Goal: Information Seeking & Learning: Learn about a topic

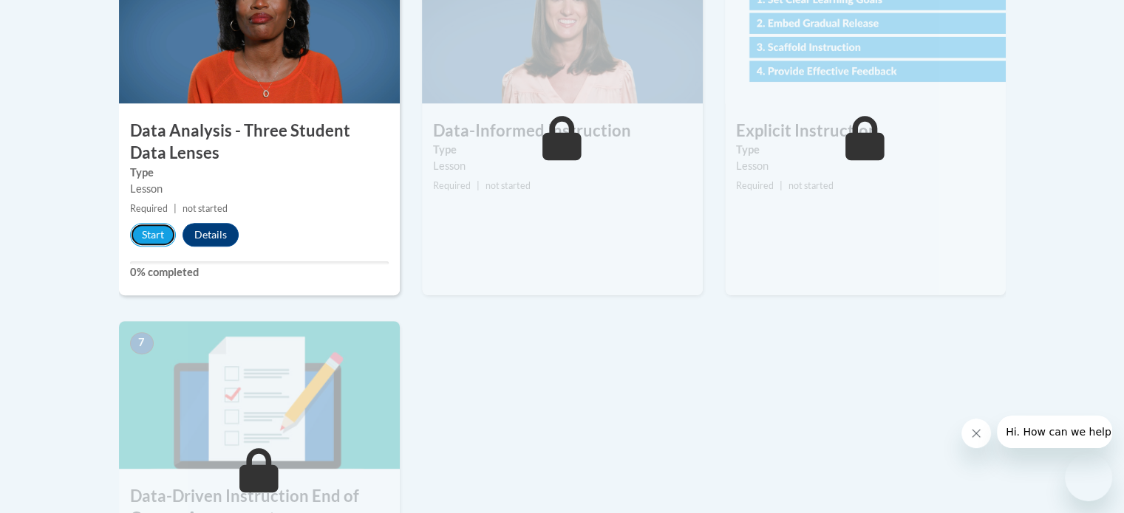
click at [148, 242] on button "Start" at bounding box center [153, 235] width 46 height 24
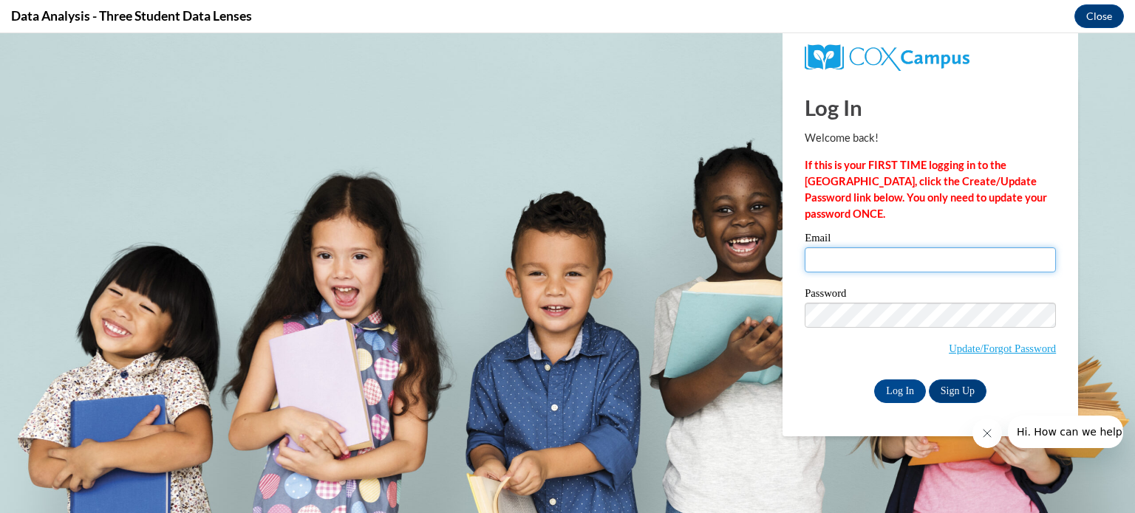
click at [830, 265] on input "Email" at bounding box center [930, 260] width 251 height 25
type input "lrwaddell@valdosta.edu"
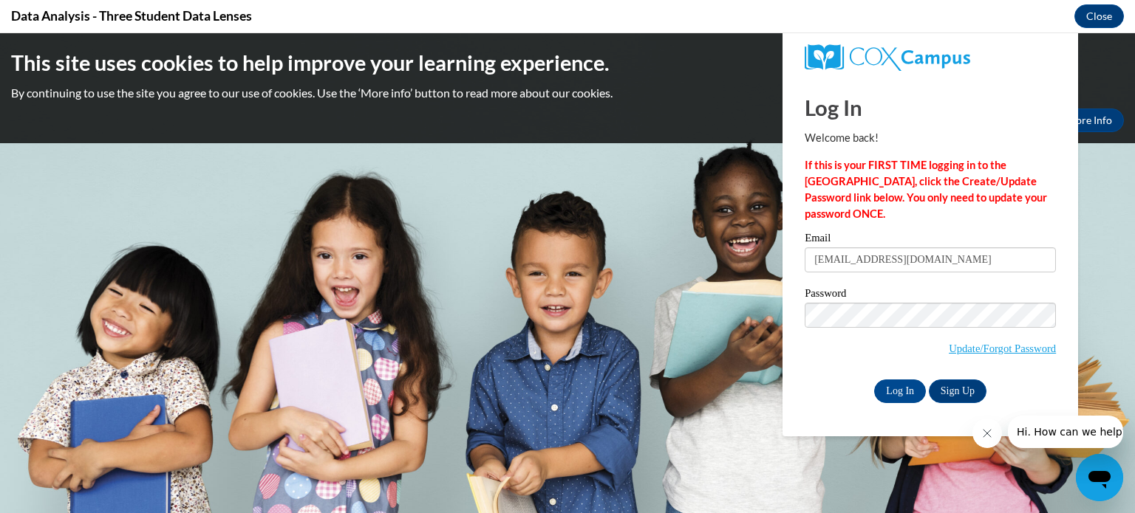
click at [824, 349] on span "Update/Forgot Password" at bounding box center [930, 333] width 251 height 61
click at [913, 389] on input "Log In" at bounding box center [900, 392] width 52 height 24
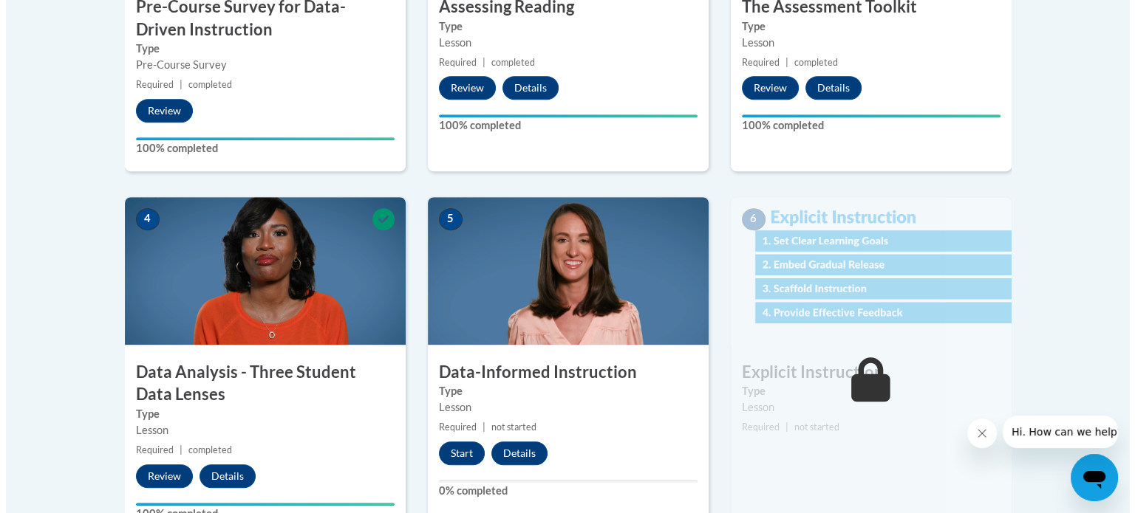
scroll to position [663, 0]
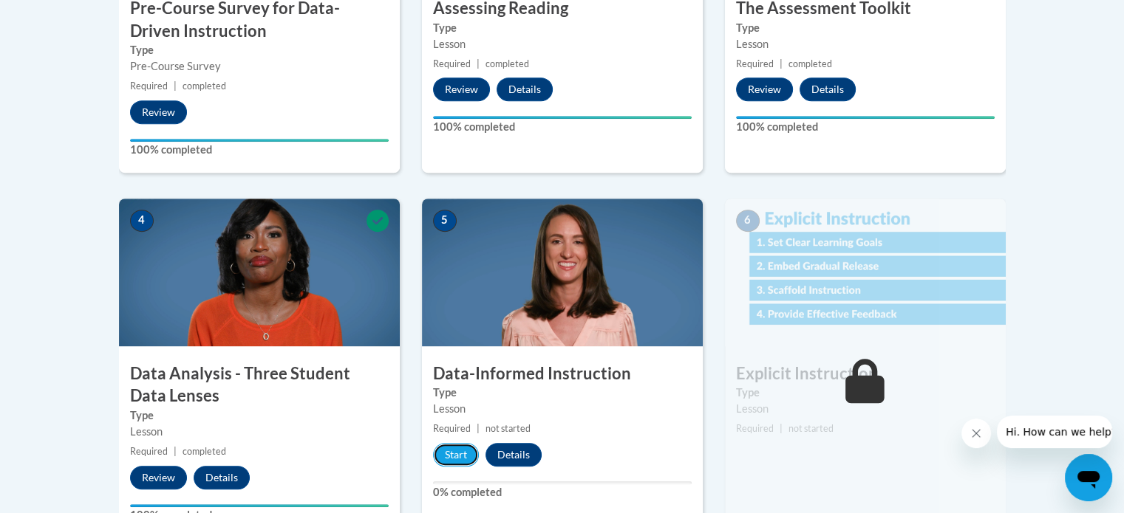
click at [459, 457] on button "Start" at bounding box center [456, 455] width 46 height 24
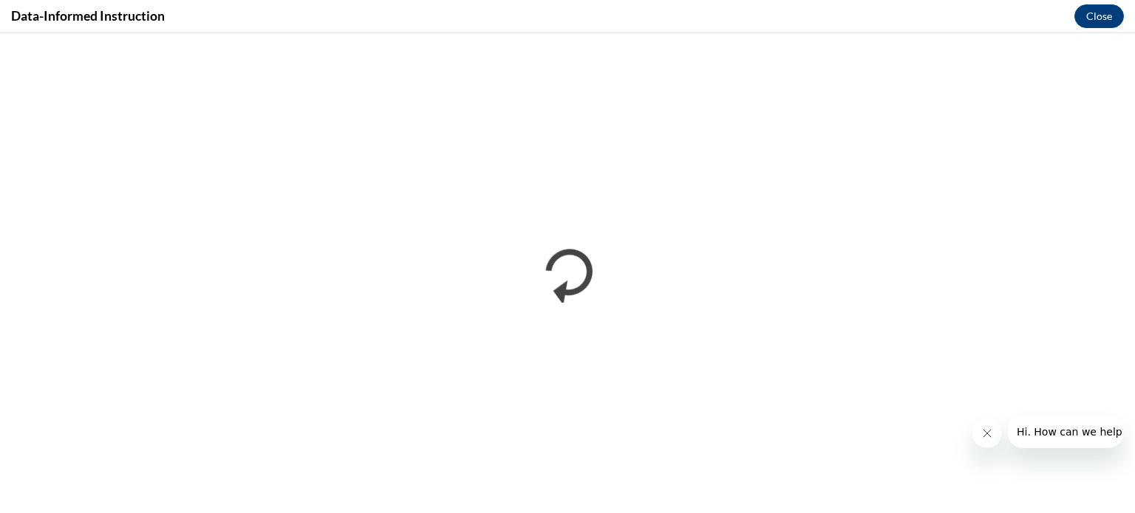
scroll to position [0, 0]
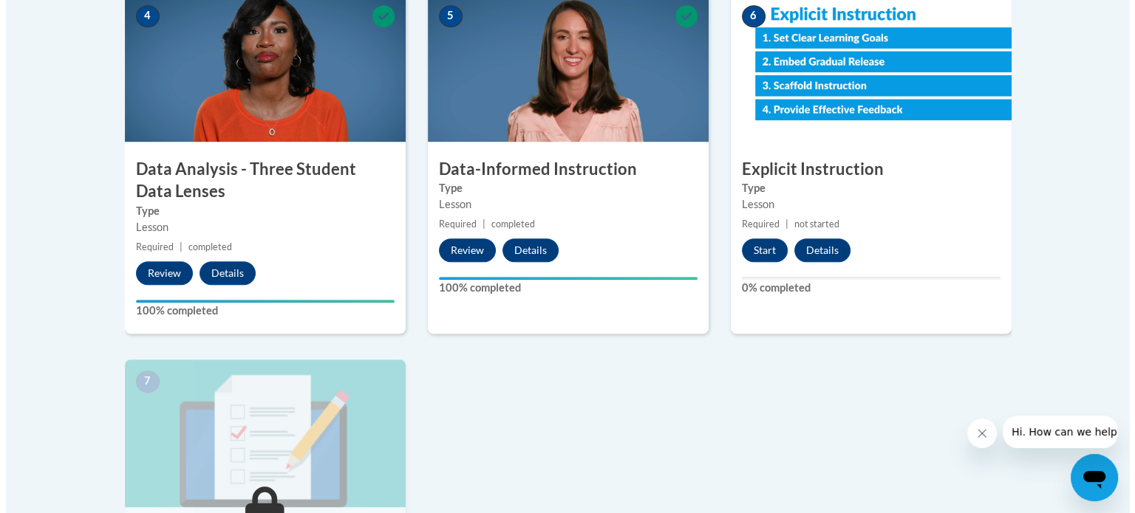
scroll to position [863, 0]
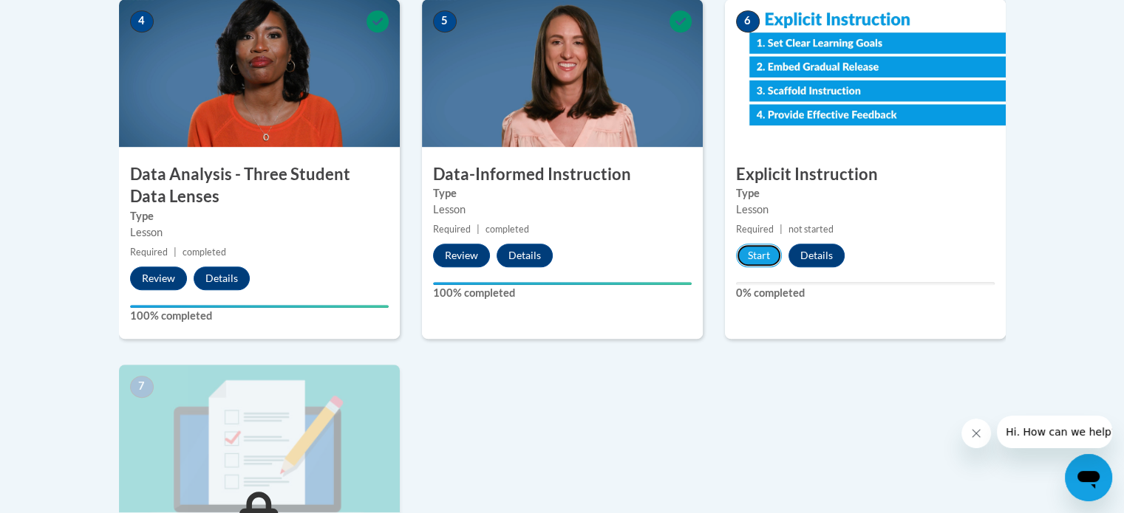
click at [757, 250] on button "Start" at bounding box center [759, 256] width 46 height 24
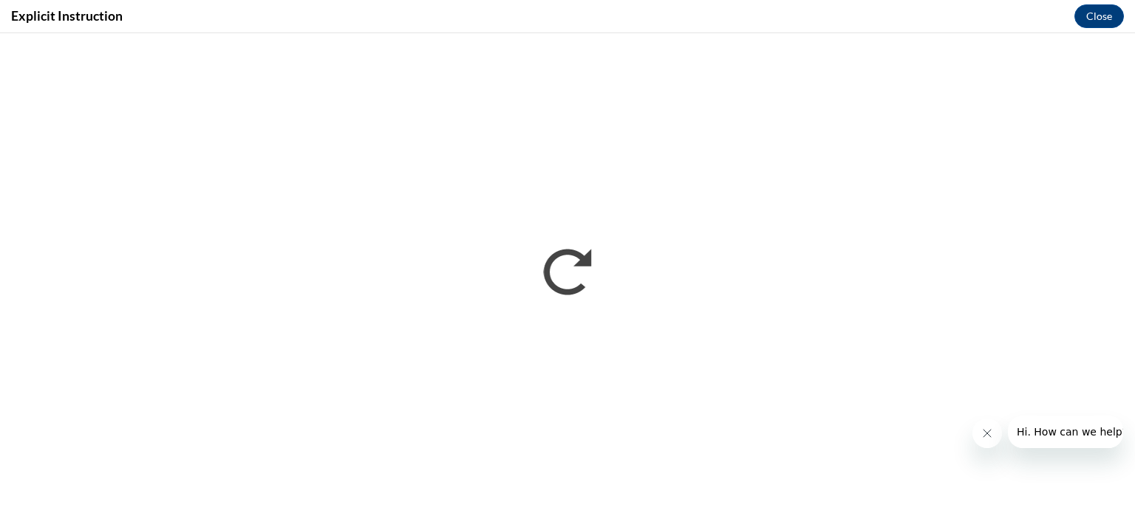
scroll to position [0, 0]
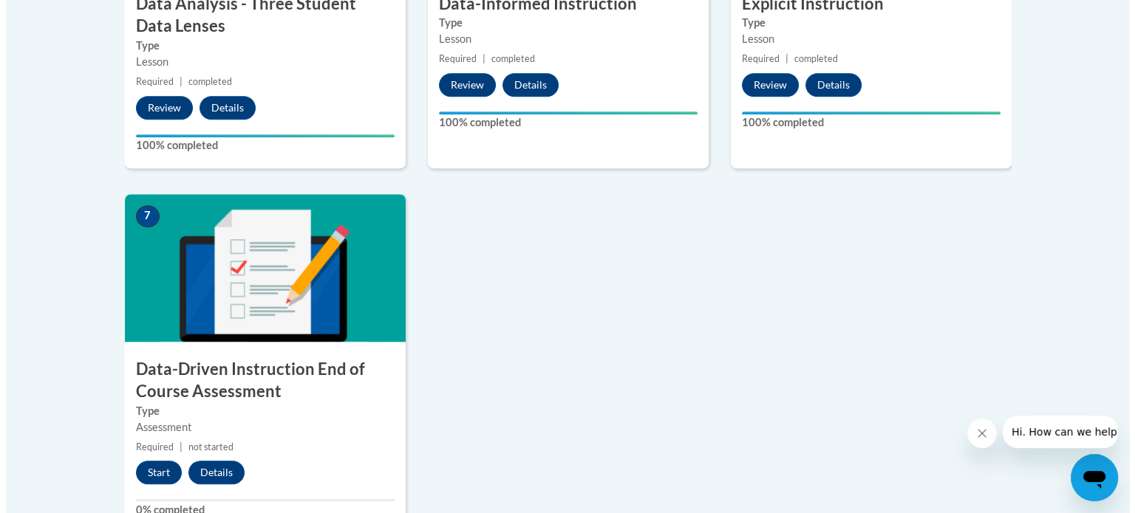
scroll to position [1266, 0]
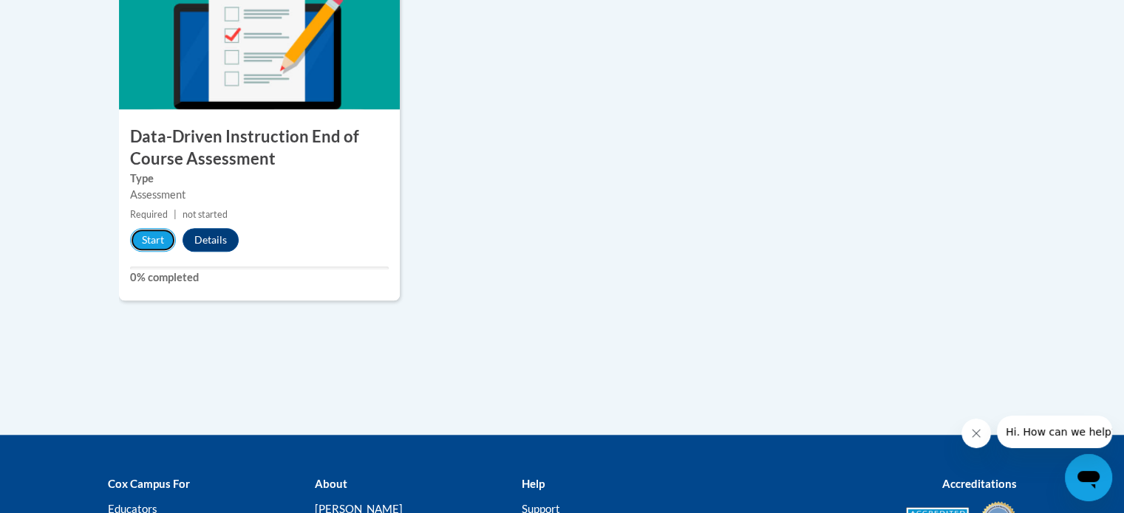
click at [147, 244] on button "Start" at bounding box center [153, 240] width 46 height 24
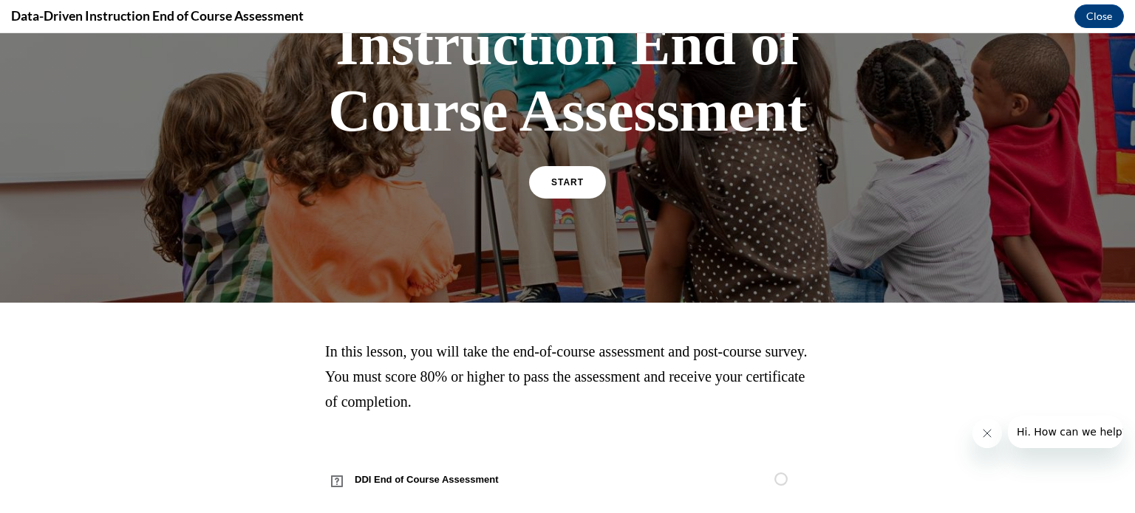
scroll to position [219, 0]
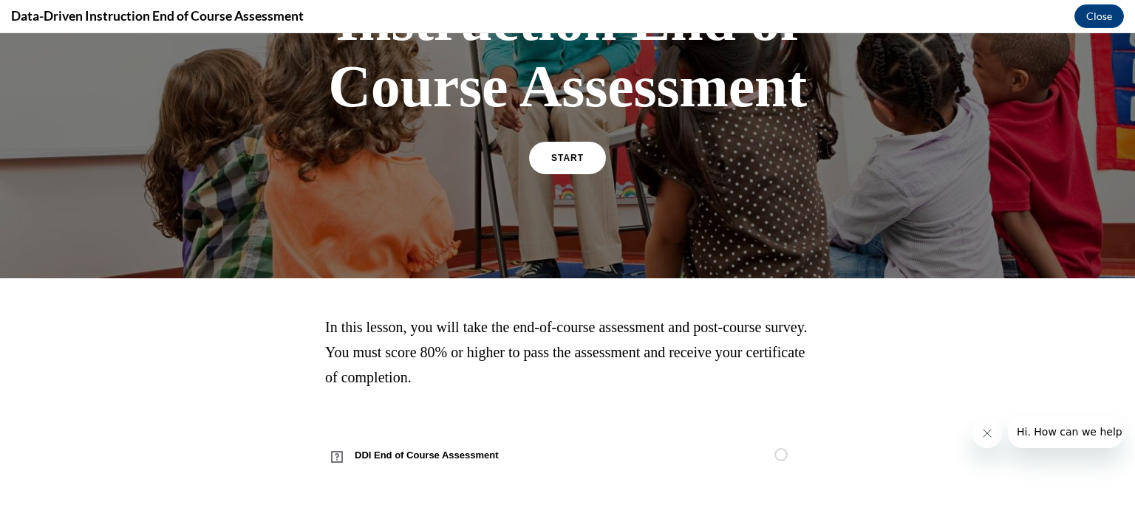
click at [571, 160] on span "START" at bounding box center [567, 158] width 33 height 10
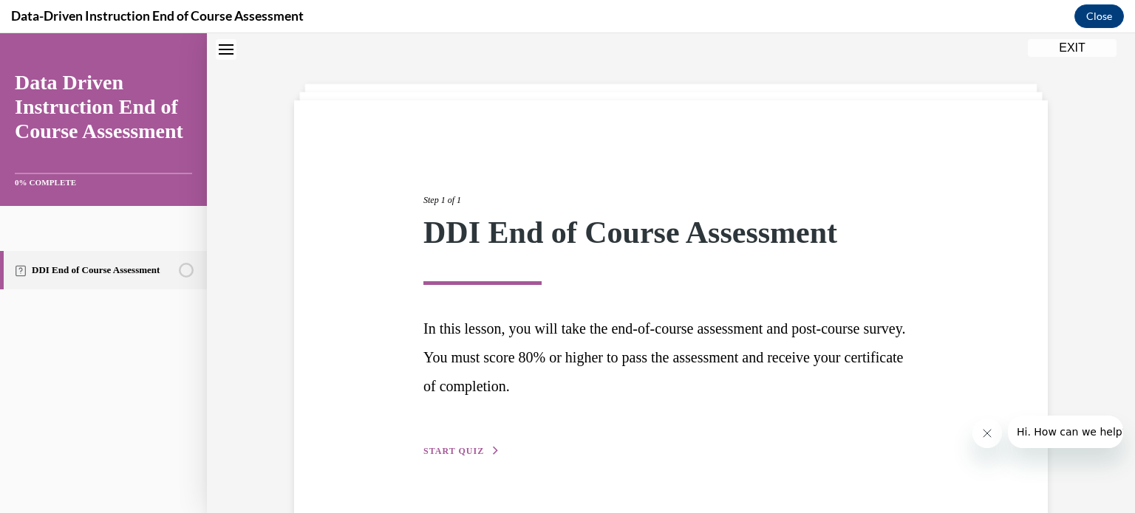
scroll to position [80, 0]
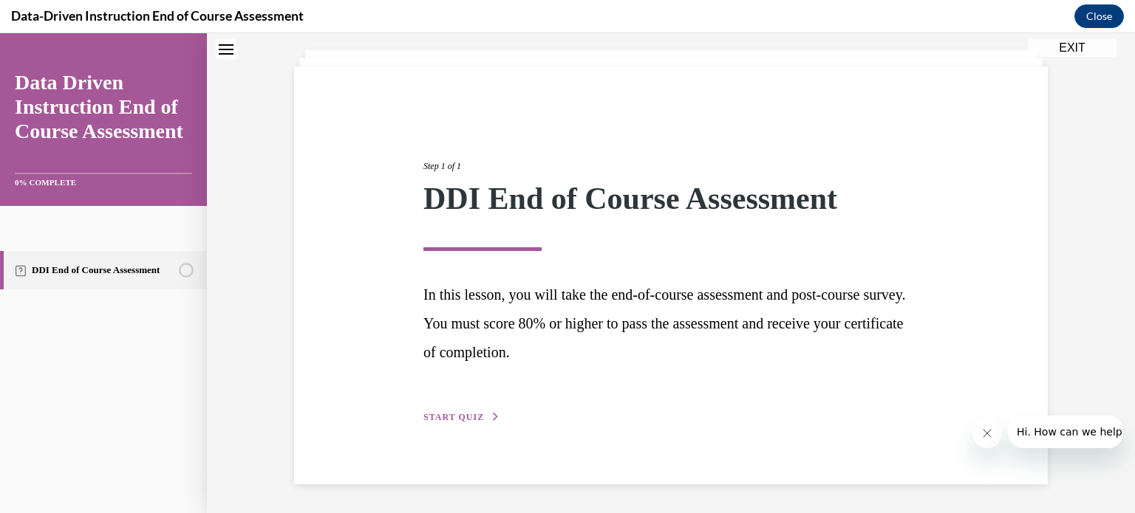
click at [434, 419] on span "START QUIZ" at bounding box center [453, 417] width 61 height 10
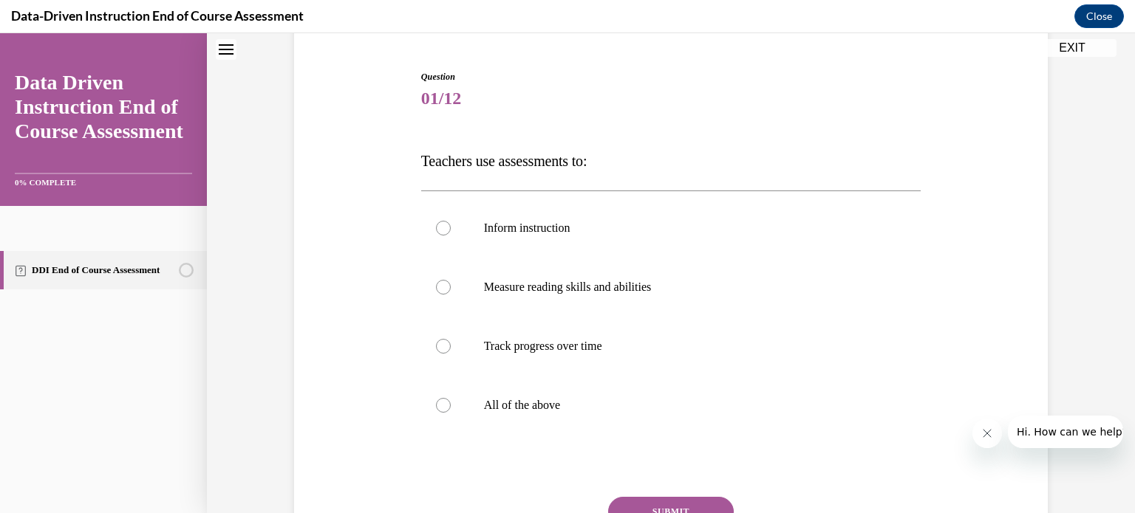
scroll to position [134, 0]
click at [438, 409] on div at bounding box center [443, 406] width 15 height 15
click at [438, 409] on input "All of the above" at bounding box center [443, 406] width 15 height 15
radio input "true"
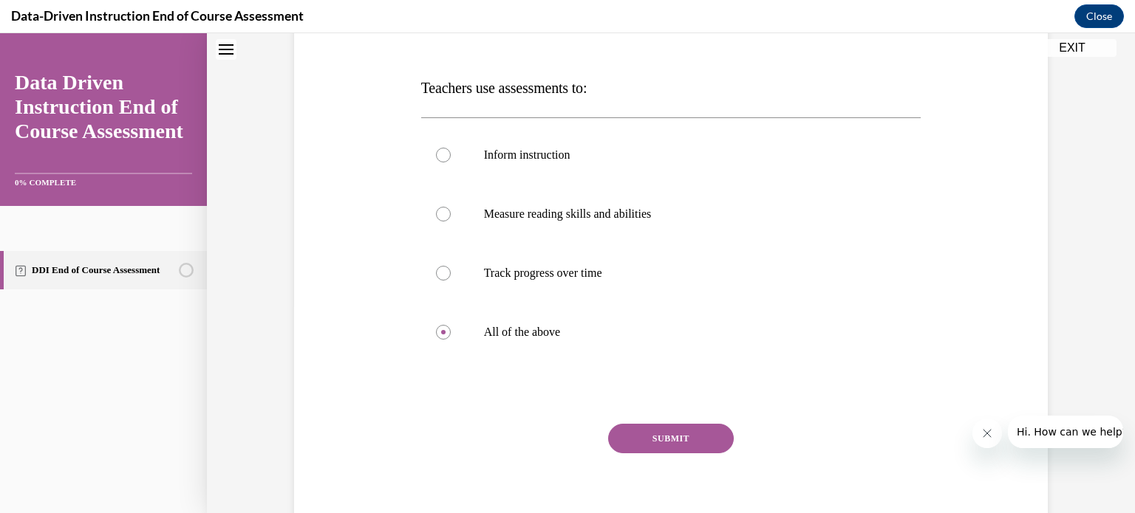
scroll to position [209, 0]
click at [641, 440] on button "SUBMIT" at bounding box center [671, 438] width 126 height 30
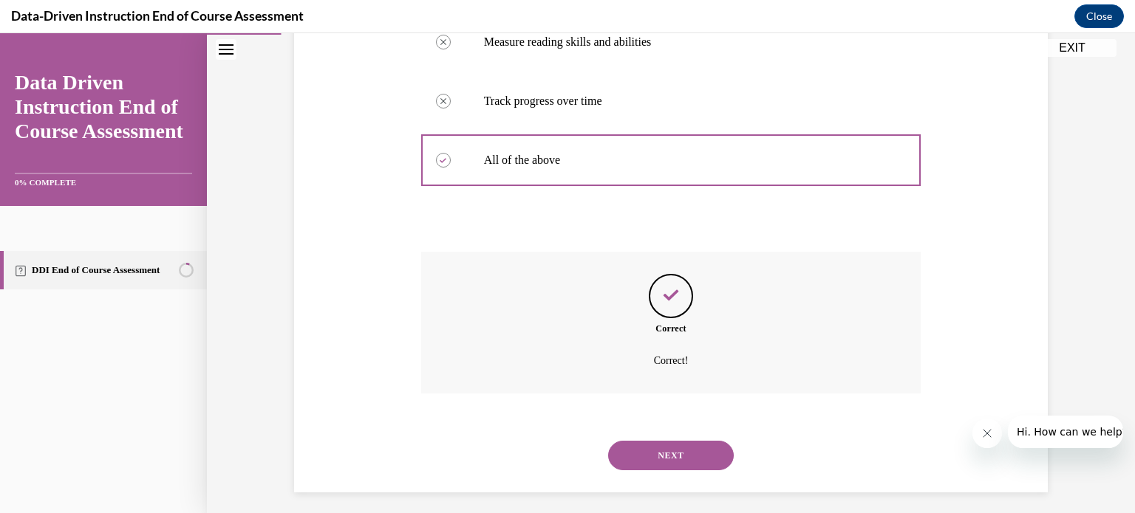
scroll to position [389, 0]
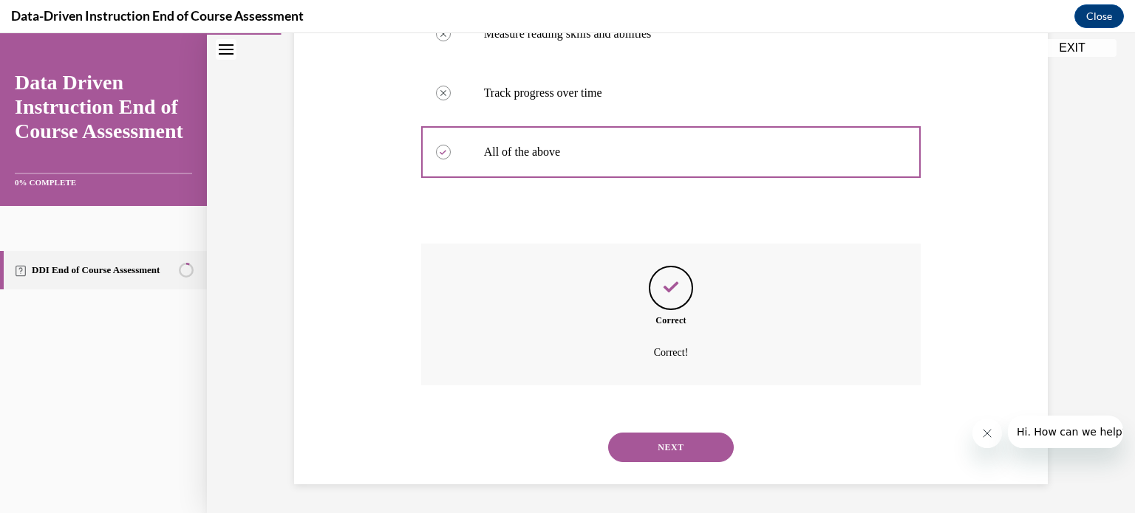
click at [656, 446] on button "NEXT" at bounding box center [671, 448] width 126 height 30
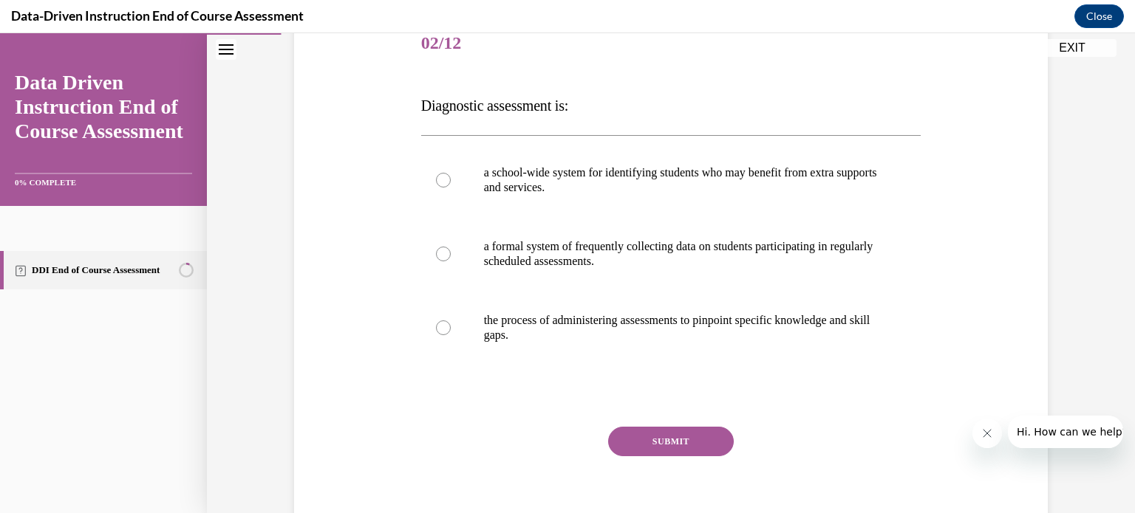
scroll to position [189, 0]
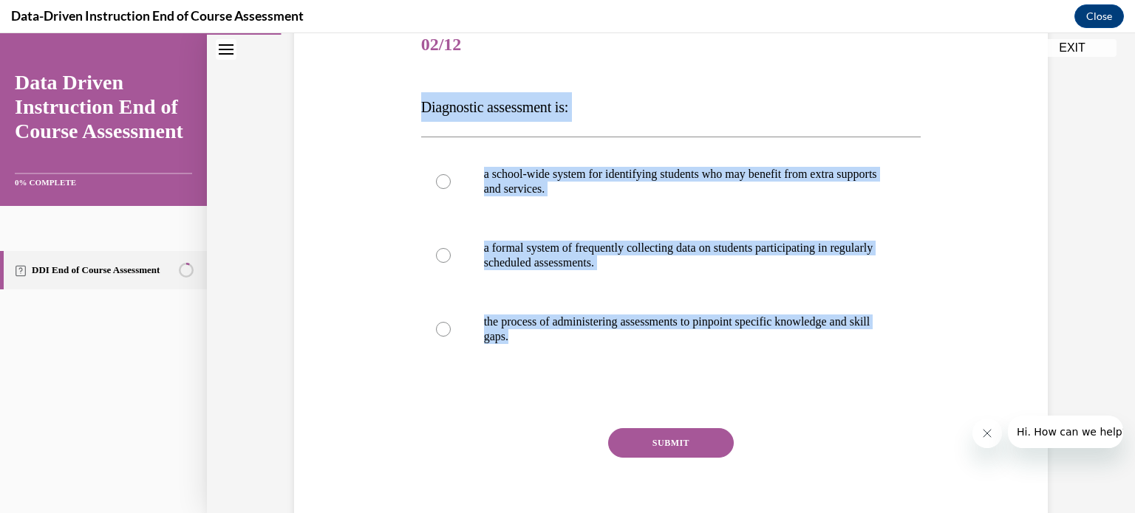
drag, startPoint x: 416, startPoint y: 99, endPoint x: 719, endPoint y: 375, distance: 409.5
click at [719, 375] on div "Question 02/12 Diagnostic assessment is: a school-wide system for identifying s…" at bounding box center [671, 282] width 500 height 533
copy div "Diagnostic assessment is: a school-wide system for identifying students who may…"
click at [355, 347] on div "Question 02/12 Diagnostic assessment is: a school-wide system for identifying s…" at bounding box center [670, 261] width 761 height 578
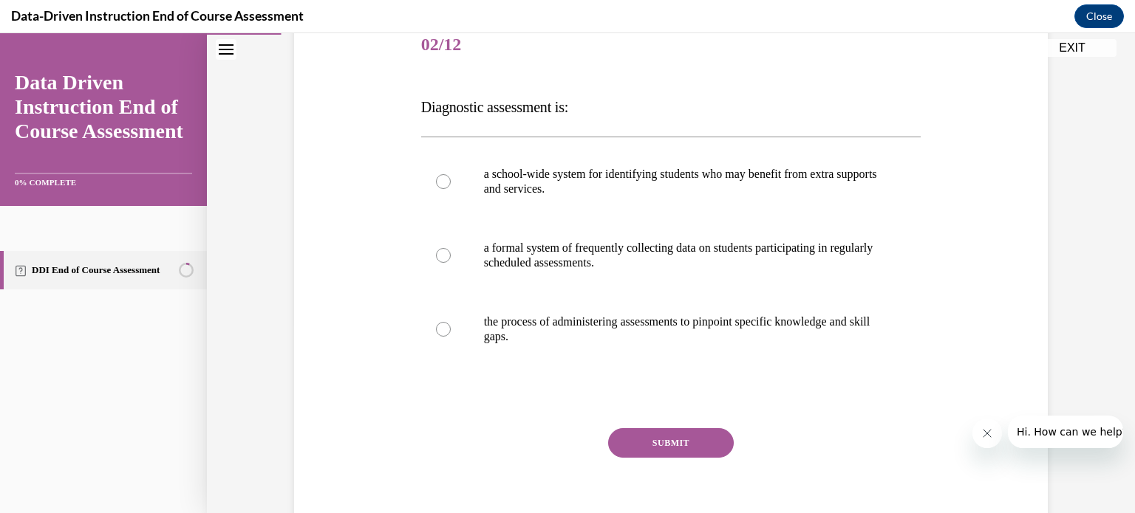
click at [434, 337] on label "the process of administering assessments to pinpoint specific knowledge and ski…" at bounding box center [671, 330] width 500 height 74
click at [436, 337] on input "the process of administering assessments to pinpoint specific knowledge and ski…" at bounding box center [443, 329] width 15 height 15
radio input "true"
click at [665, 448] on button "SUBMIT" at bounding box center [671, 444] width 126 height 30
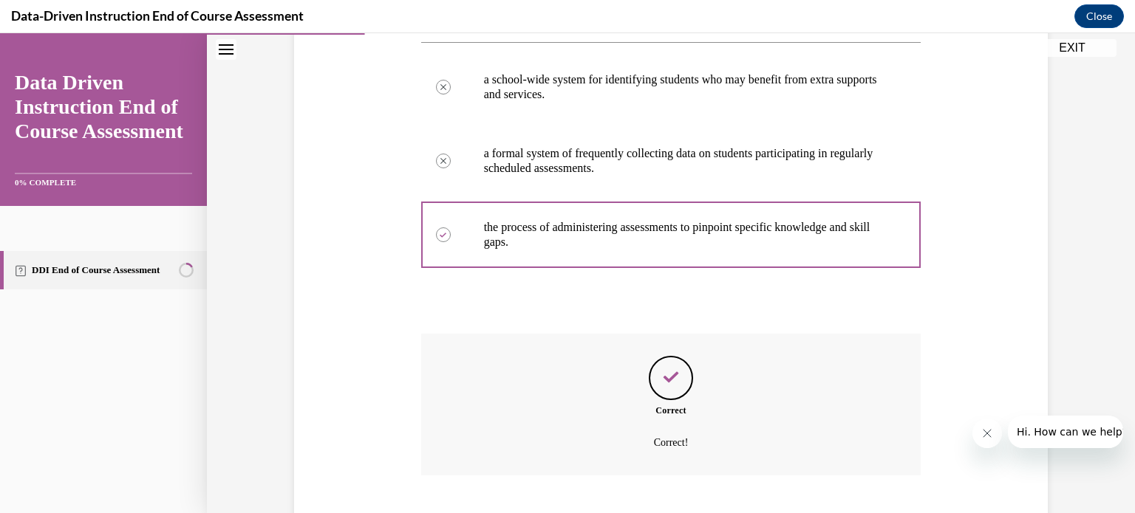
scroll to position [374, 0]
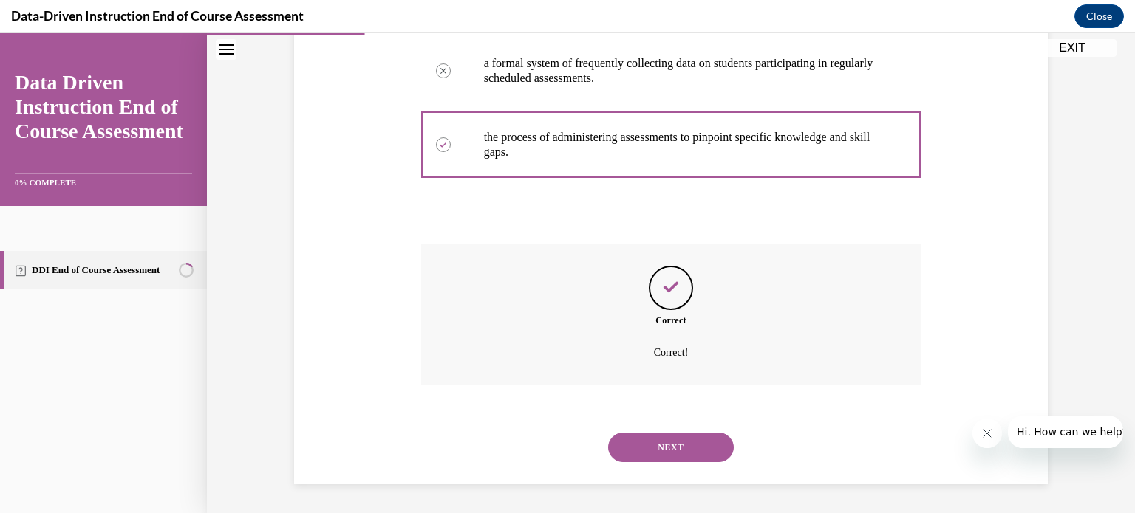
click at [683, 440] on button "NEXT" at bounding box center [671, 448] width 126 height 30
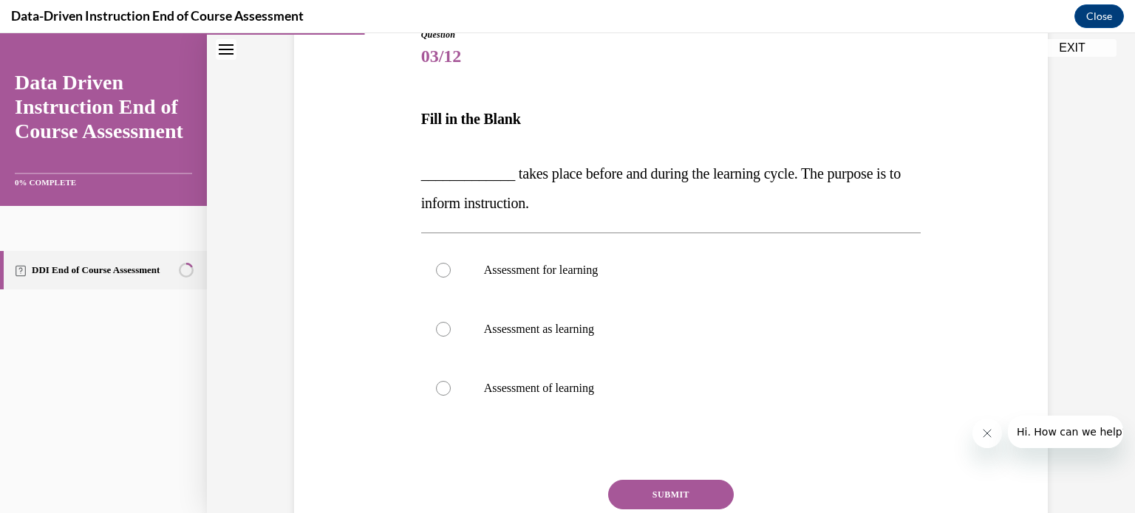
scroll to position [177, 0]
click at [743, 267] on p "Assessment for learning" at bounding box center [684, 270] width 400 height 15
click at [451, 267] on input "Assessment for learning" at bounding box center [443, 270] width 15 height 15
radio input "true"
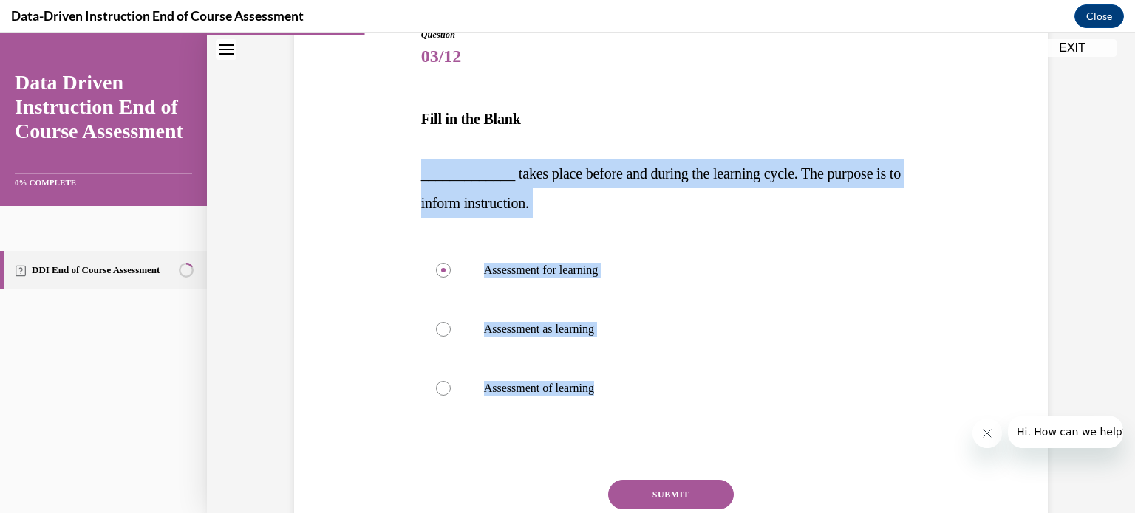
drag, startPoint x: 407, startPoint y: 177, endPoint x: 621, endPoint y: 440, distance: 338.8
click at [621, 440] on div "Question 03/12 Fill in the Blank _____________ takes place before and during th…" at bounding box center [670, 293] width 761 height 618
copy div "_____________ takes place before and during the learning cycle. The purpose is …"
click at [645, 481] on button "SUBMIT" at bounding box center [671, 495] width 126 height 30
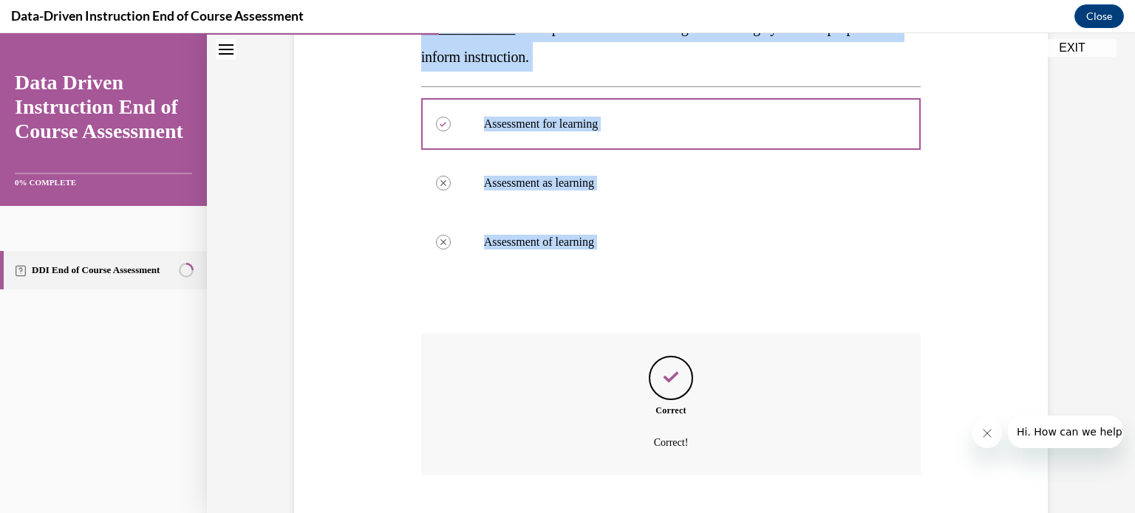
scroll to position [414, 0]
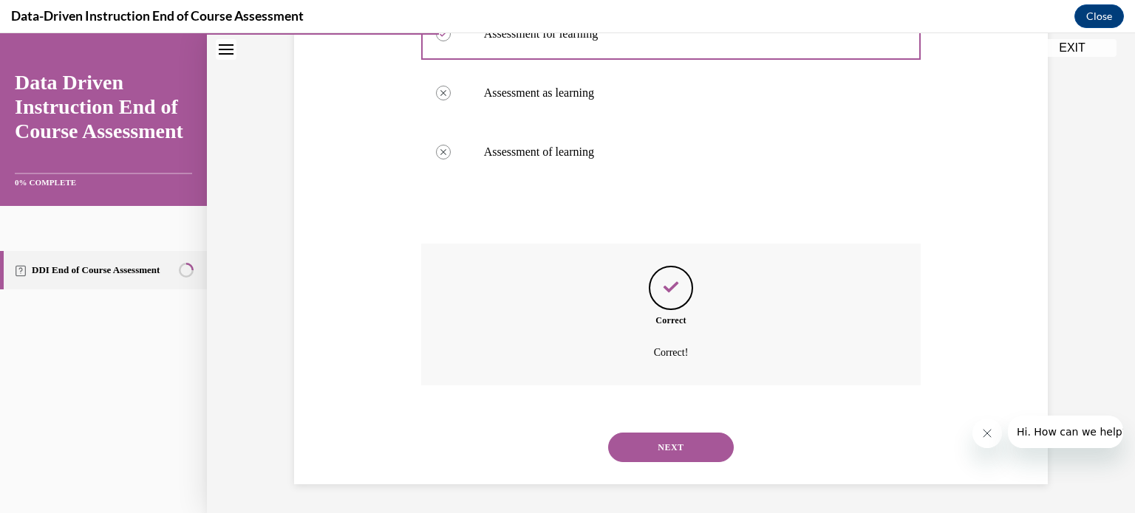
click at [596, 420] on div "SUBMIT NEXT" at bounding box center [671, 446] width 500 height 77
click at [653, 449] on button "NEXT" at bounding box center [671, 448] width 126 height 30
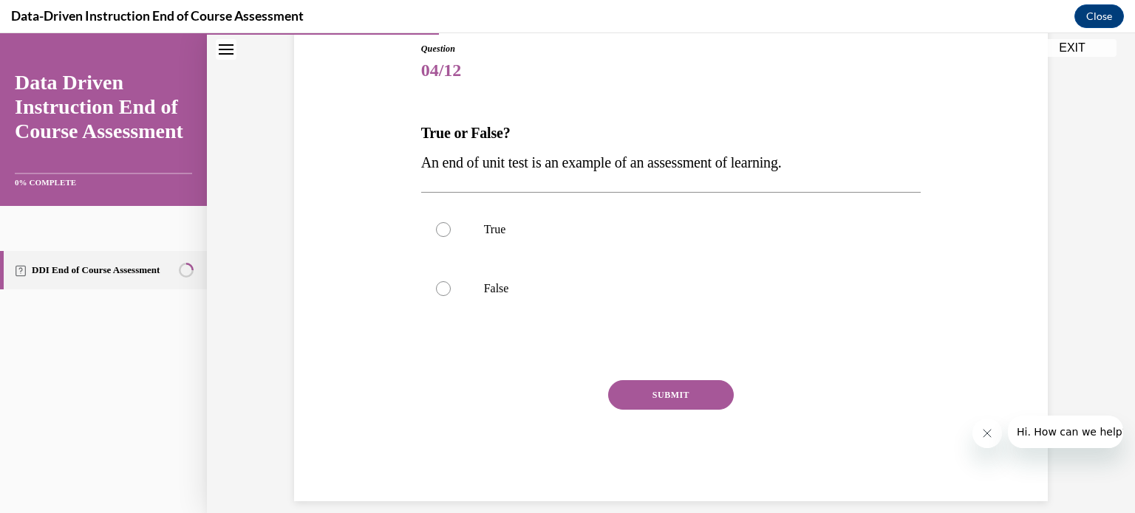
click at [745, 236] on label "True" at bounding box center [671, 229] width 500 height 59
click at [451, 236] on input "True" at bounding box center [443, 229] width 15 height 15
radio input "true"
click at [700, 407] on button "SUBMIT" at bounding box center [671, 395] width 126 height 30
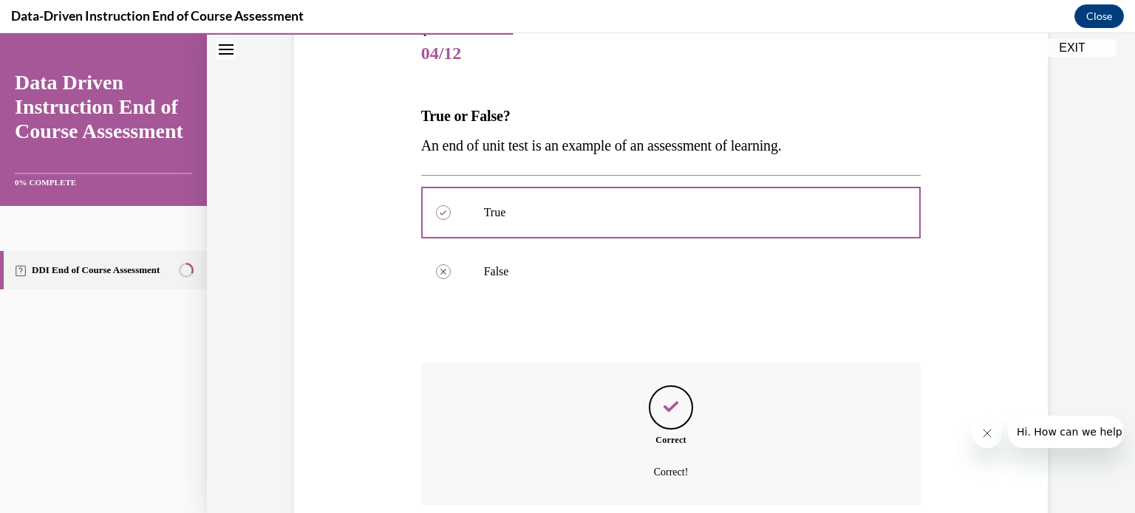
scroll to position [300, 0]
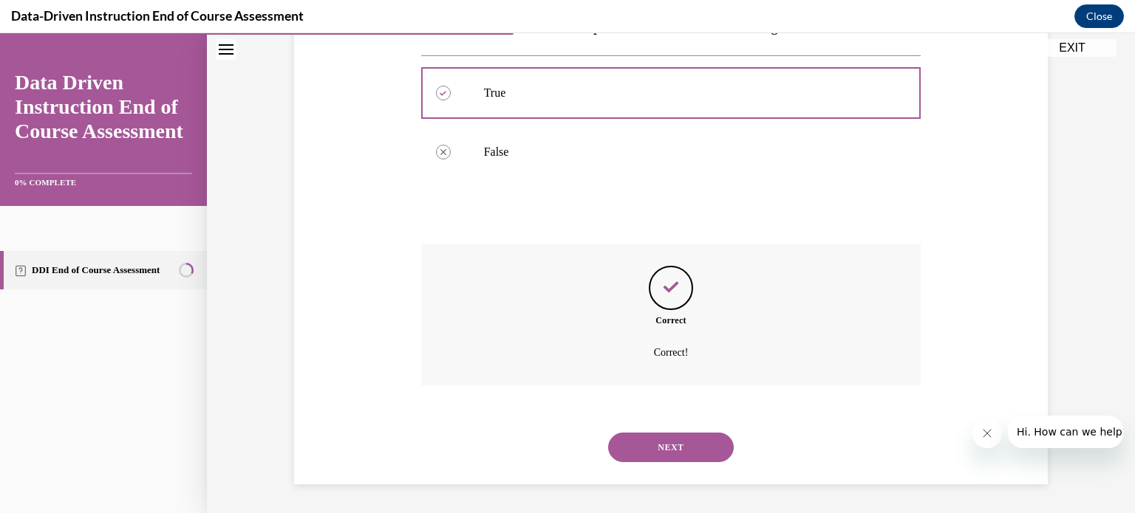
click at [677, 440] on button "NEXT" at bounding box center [671, 448] width 126 height 30
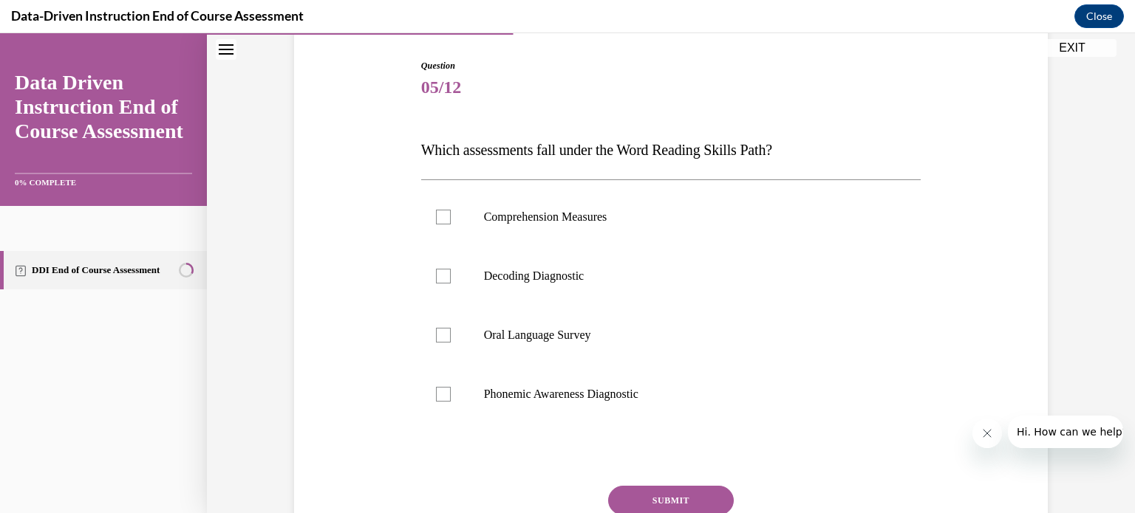
scroll to position [147, 0]
click at [488, 398] on p "Phonemic Awareness Diagnostic" at bounding box center [684, 393] width 400 height 15
click at [451, 398] on input "Phonemic Awareness Diagnostic" at bounding box center [443, 393] width 15 height 15
checkbox input "true"
click at [498, 341] on p "Oral Language Survey" at bounding box center [684, 334] width 400 height 15
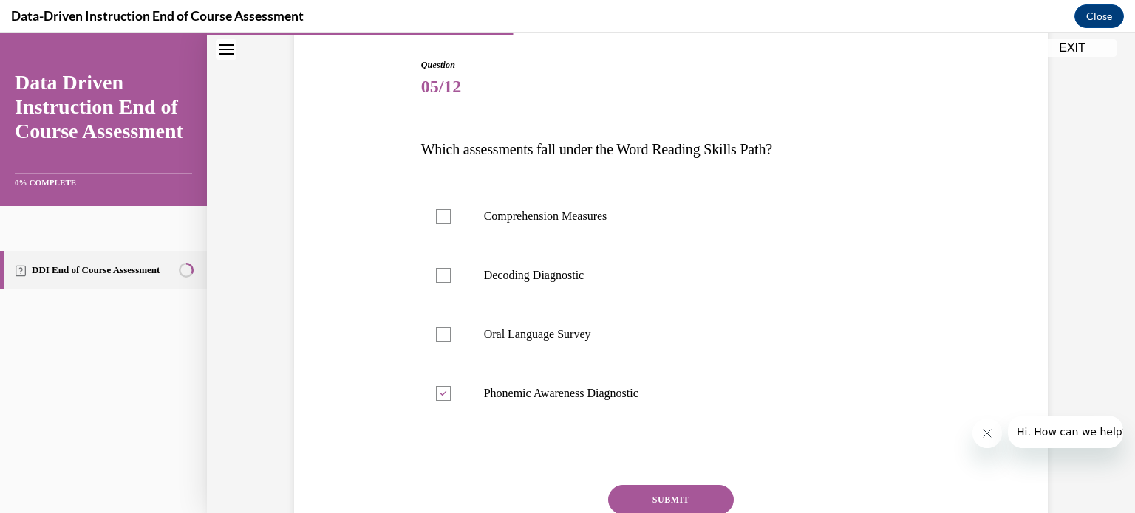
click at [451, 341] on input "Oral Language Survey" at bounding box center [443, 334] width 15 height 15
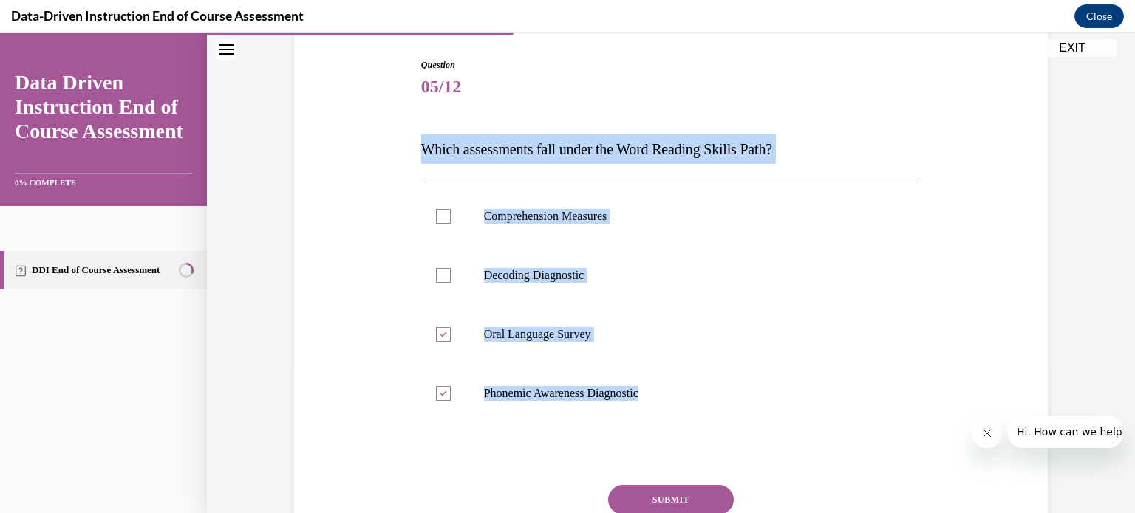
drag, startPoint x: 394, startPoint y: 150, endPoint x: 695, endPoint y: 386, distance: 383.1
click at [695, 386] on div "Question 05/12 Which assessments fall under the Word Reading Skills Path? Compr…" at bounding box center [670, 310] width 761 height 593
copy div "Which assessments fall under the Word Reading Skills Path? Comprehension Measur…"
click at [513, 355] on label "Oral Language Survey" at bounding box center [671, 334] width 500 height 59
click at [451, 342] on input "Oral Language Survey" at bounding box center [443, 334] width 15 height 15
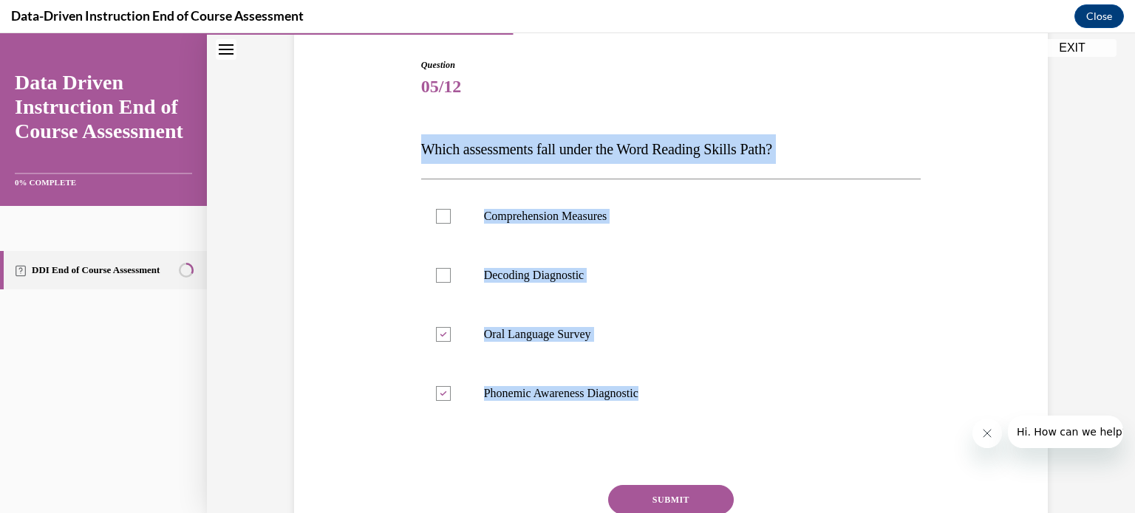
checkbox input "false"
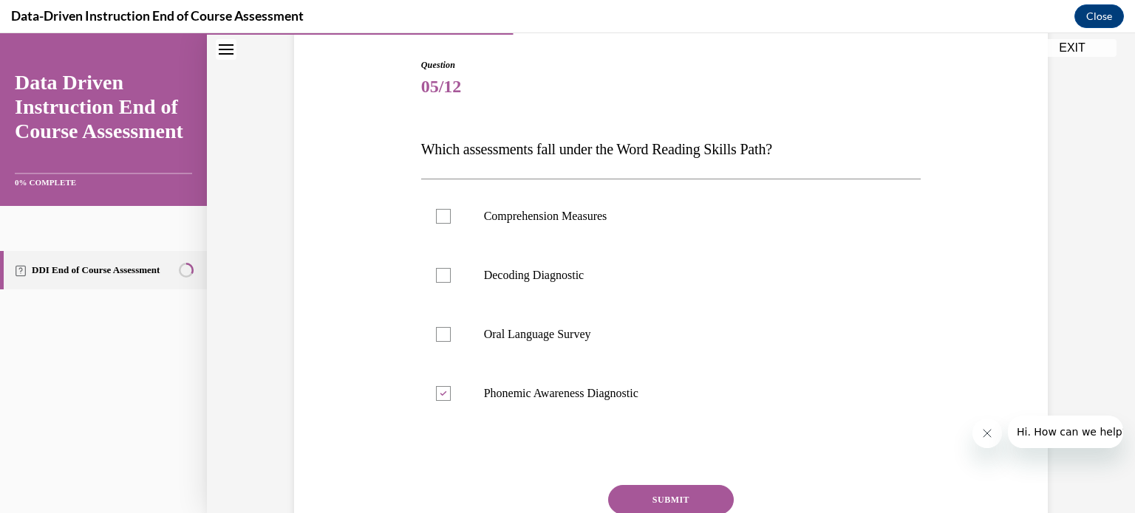
click at [505, 287] on label "Decoding Diagnostic" at bounding box center [671, 275] width 500 height 59
click at [451, 283] on input "Decoding Diagnostic" at bounding box center [443, 275] width 15 height 15
checkbox input "true"
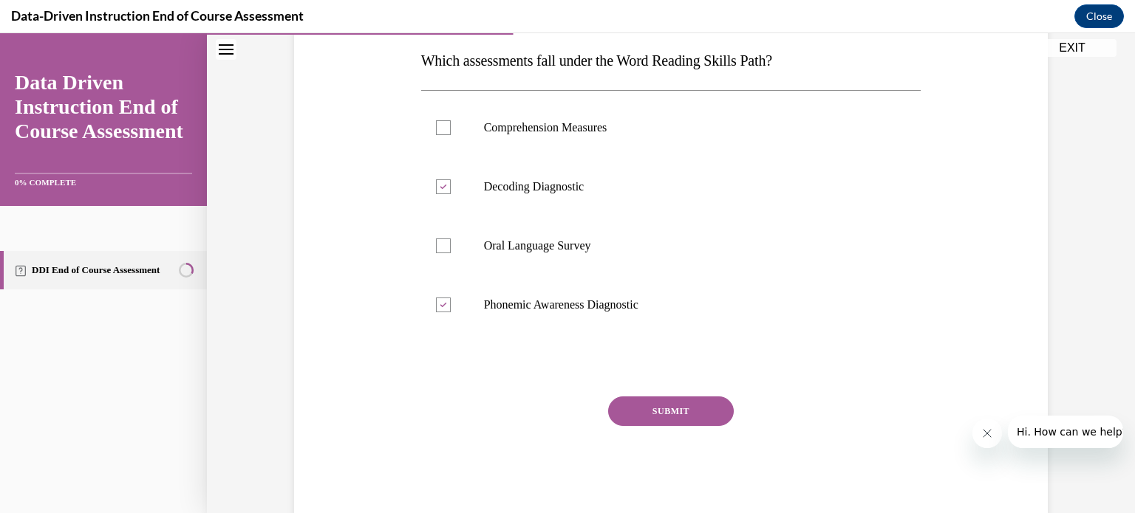
click at [649, 410] on button "SUBMIT" at bounding box center [671, 412] width 126 height 30
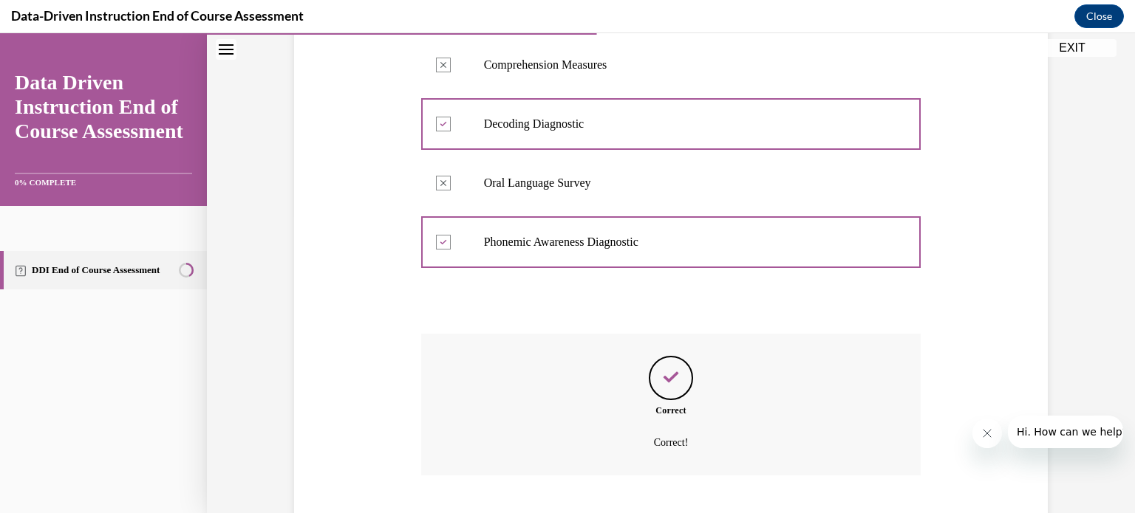
scroll to position [389, 0]
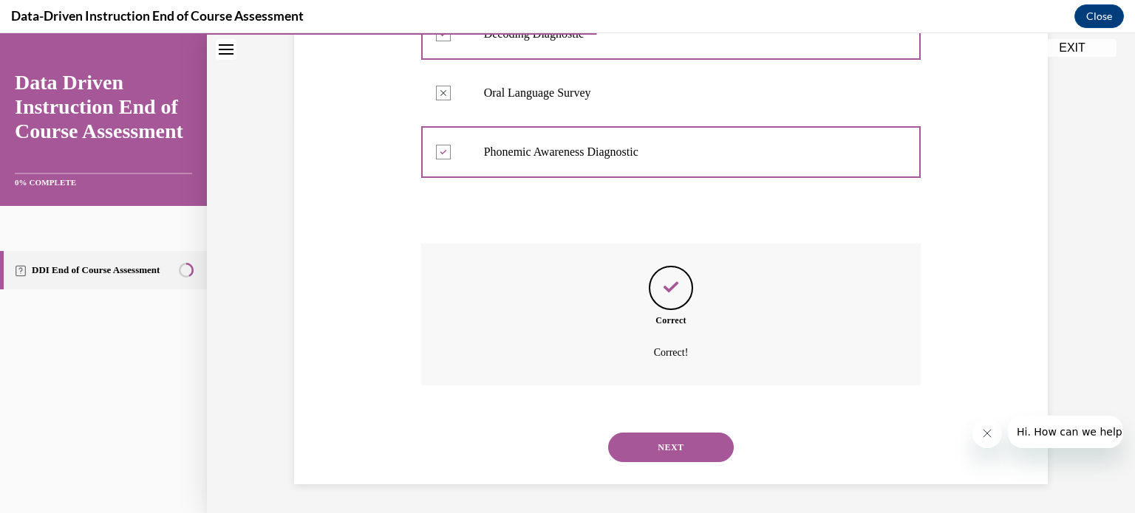
click at [691, 440] on button "NEXT" at bounding box center [671, 448] width 126 height 30
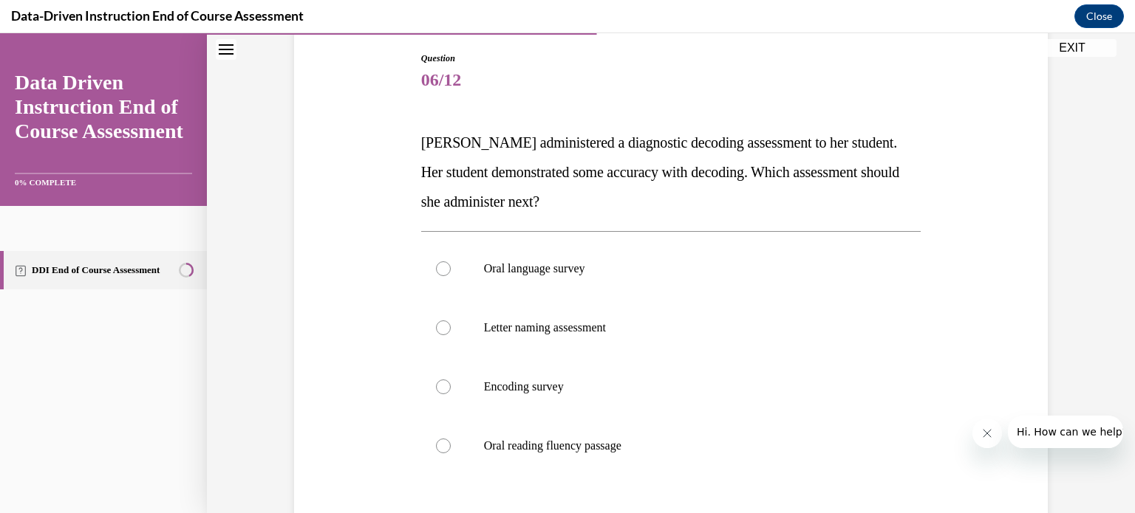
scroll to position [154, 0]
drag, startPoint x: 399, startPoint y: 129, endPoint x: 670, endPoint y: 465, distance: 431.9
click at [670, 465] on div "Question 06/12 Mrs. Lee administered a diagnostic decoding assessment to her st…" at bounding box center [670, 333] width 761 height 652
copy div "Mrs. Lee administered a diagnostic decoding assessment to her student. Her stud…"
click at [640, 143] on span "Mrs. Lee administered a diagnostic decoding assessment to her student. Her stud…" at bounding box center [660, 171] width 478 height 75
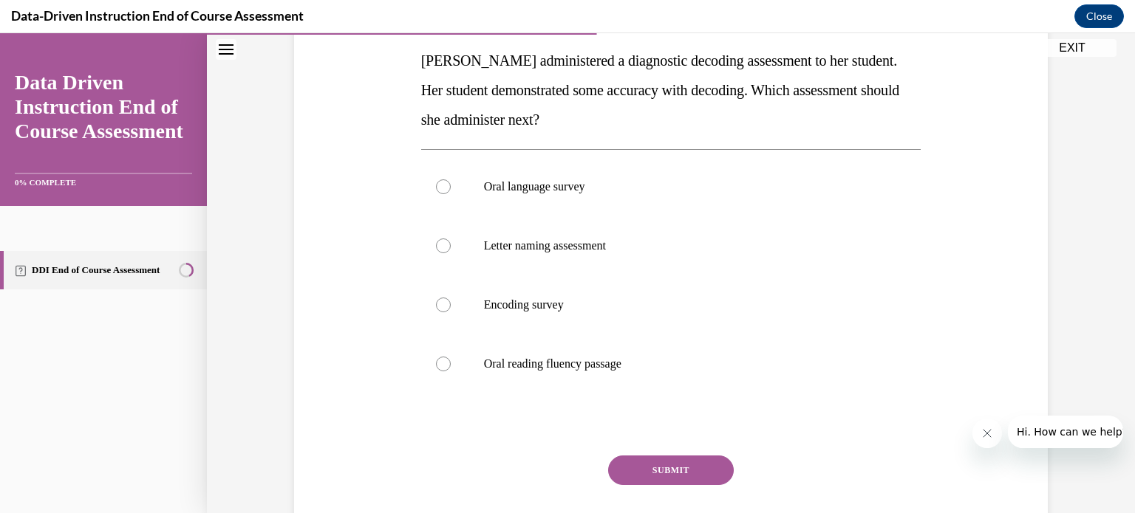
scroll to position [254, 0]
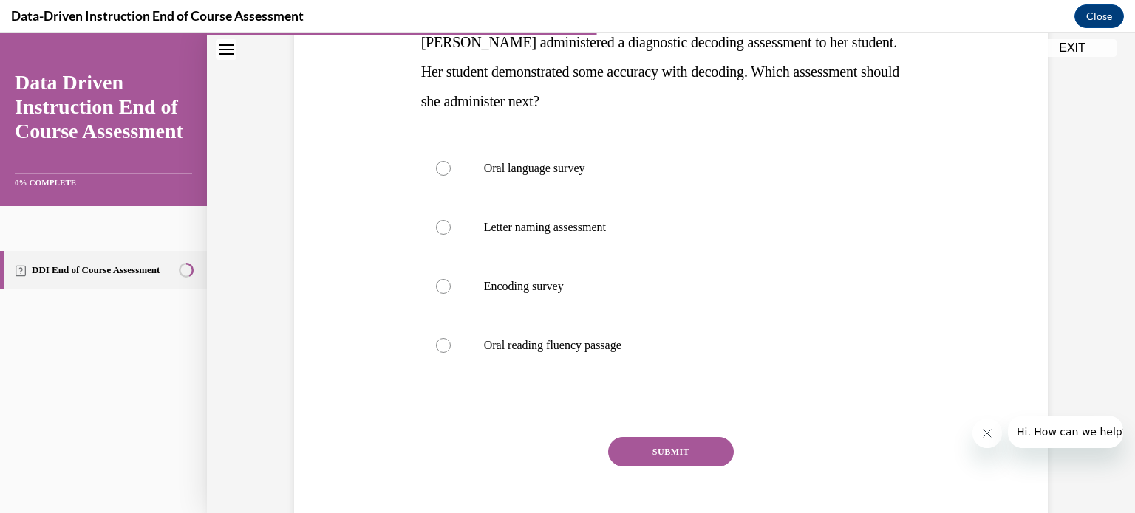
click at [596, 350] on p "Oral reading fluency passage" at bounding box center [684, 345] width 400 height 15
click at [451, 350] on input "Oral reading fluency passage" at bounding box center [443, 345] width 15 height 15
radio input "true"
click at [635, 452] on button "SUBMIT" at bounding box center [671, 452] width 126 height 30
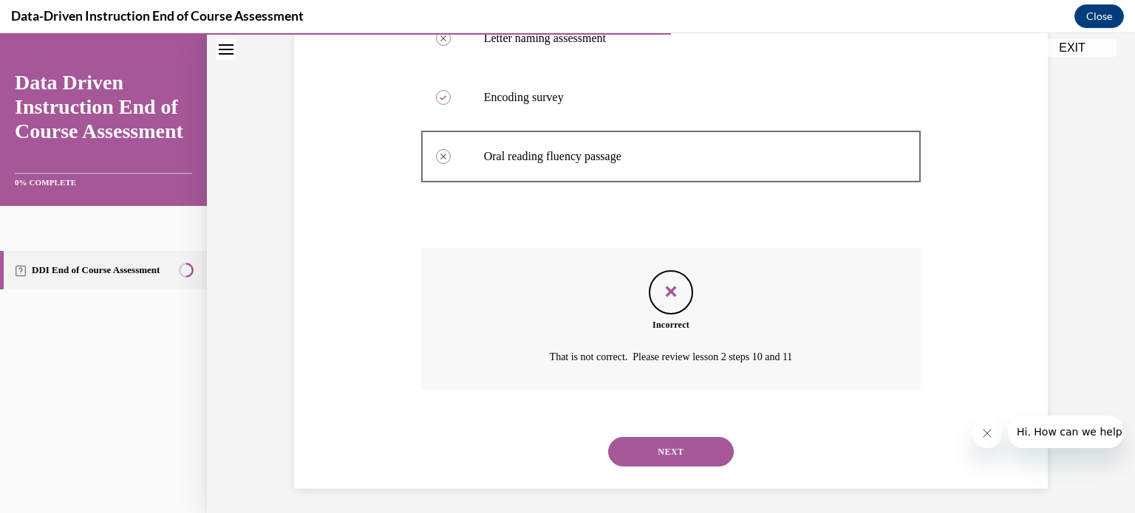
scroll to position [448, 0]
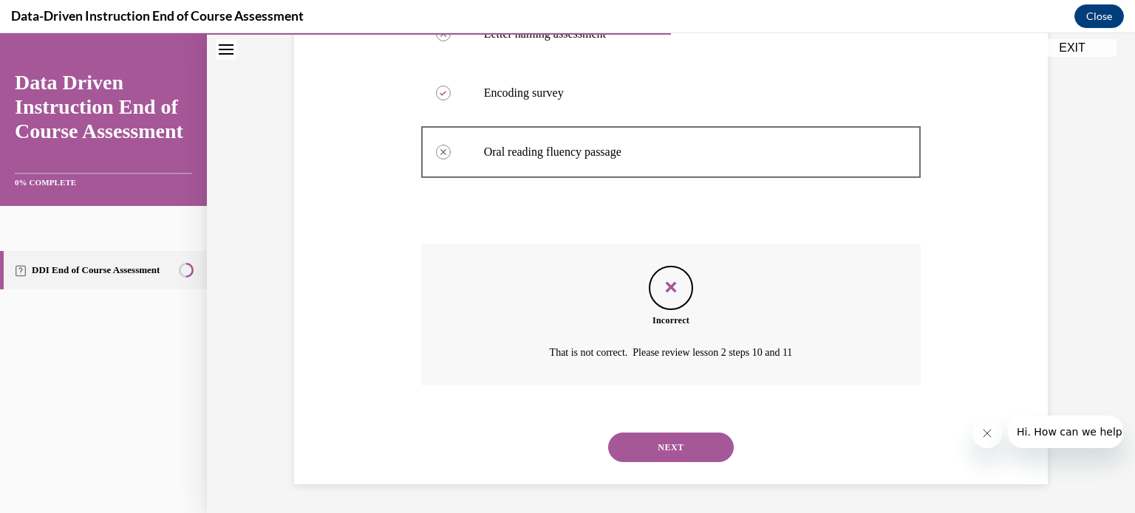
click at [672, 450] on button "NEXT" at bounding box center [671, 448] width 126 height 30
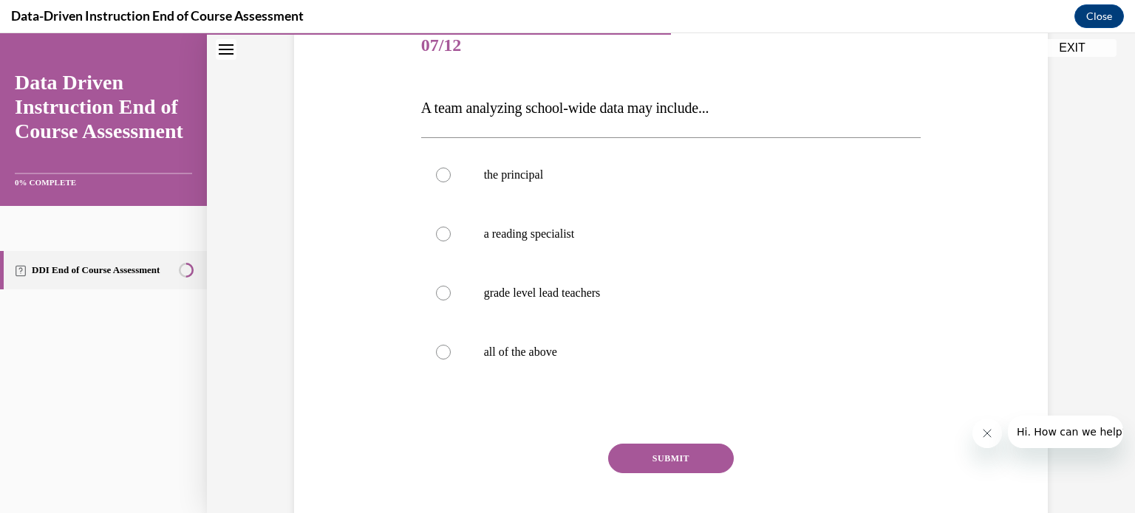
scroll to position [188, 0]
click at [638, 369] on label "all of the above" at bounding box center [671, 353] width 500 height 59
click at [451, 361] on input "all of the above" at bounding box center [443, 353] width 15 height 15
radio input "true"
click at [656, 457] on button "SUBMIT" at bounding box center [671, 460] width 126 height 30
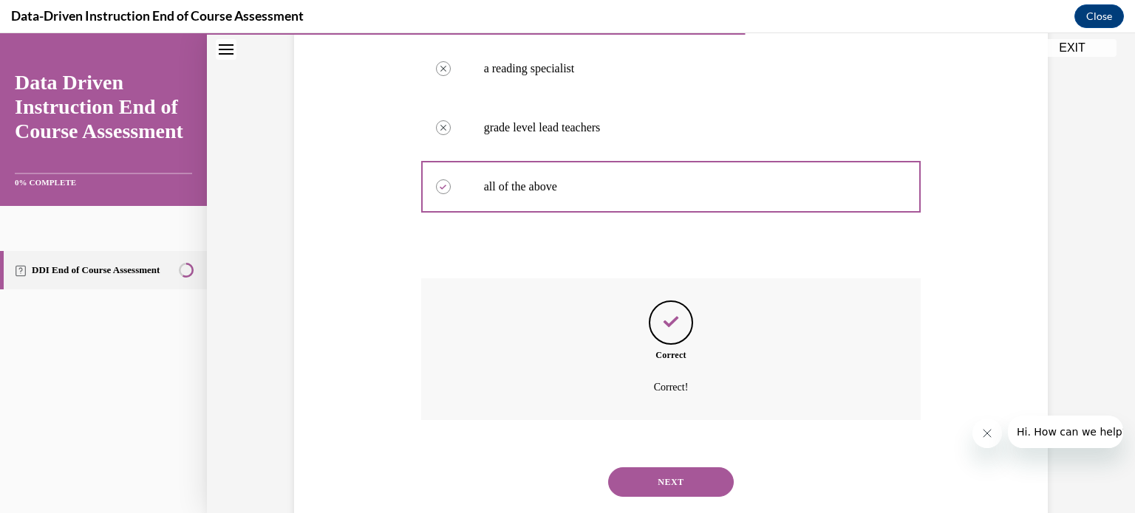
scroll to position [389, 0]
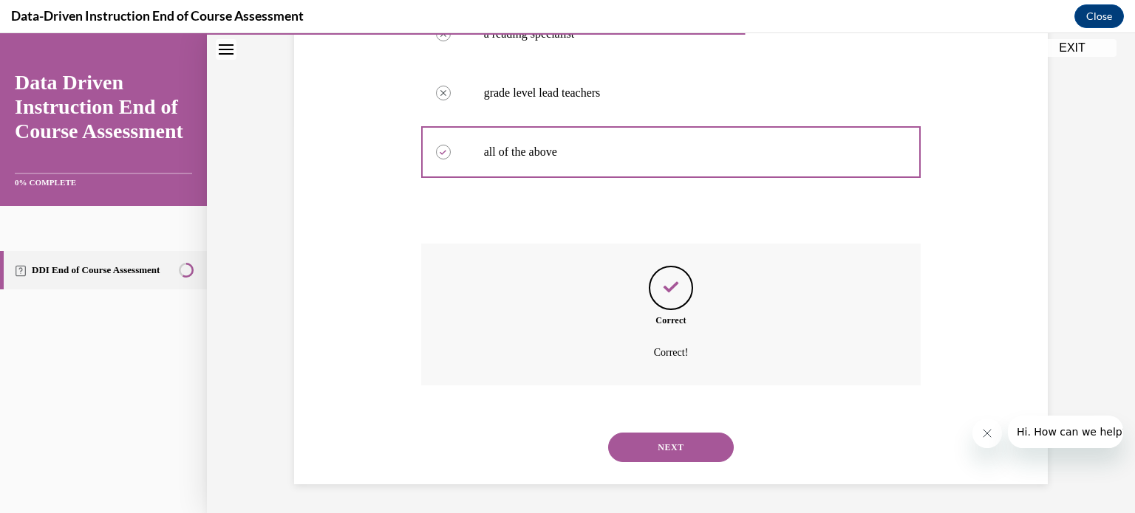
click at [663, 457] on button "NEXT" at bounding box center [671, 448] width 126 height 30
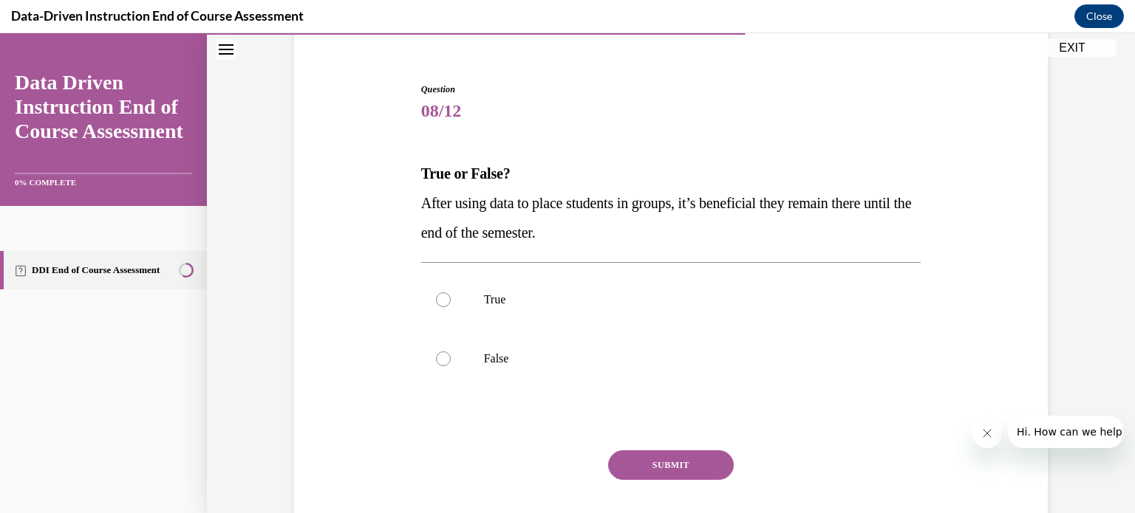
scroll to position [121, 0]
click at [567, 364] on p "False" at bounding box center [684, 360] width 400 height 15
click at [451, 364] on input "False" at bounding box center [443, 360] width 15 height 15
radio input "true"
click at [668, 465] on button "SUBMIT" at bounding box center [671, 467] width 126 height 30
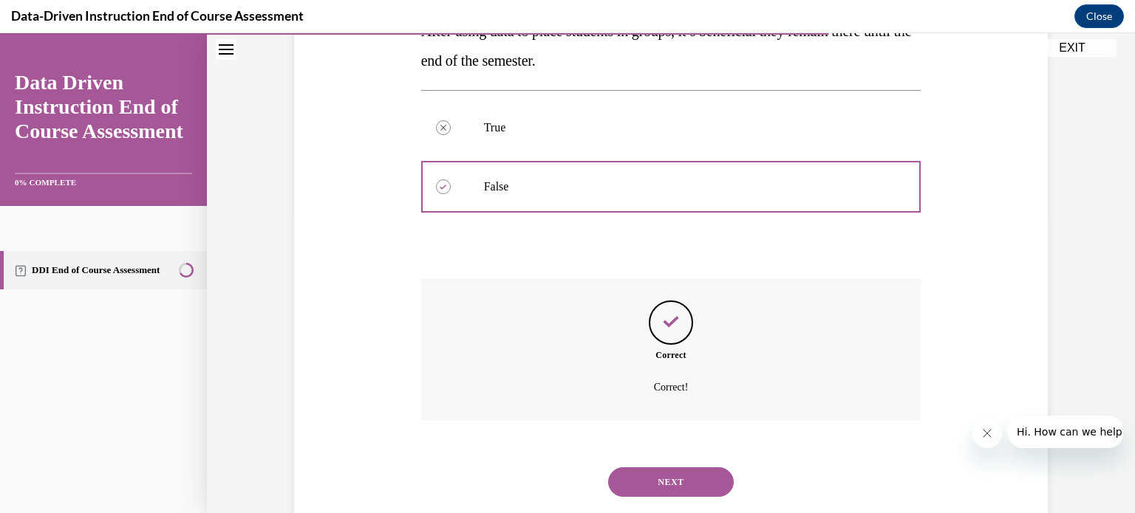
scroll to position [330, 0]
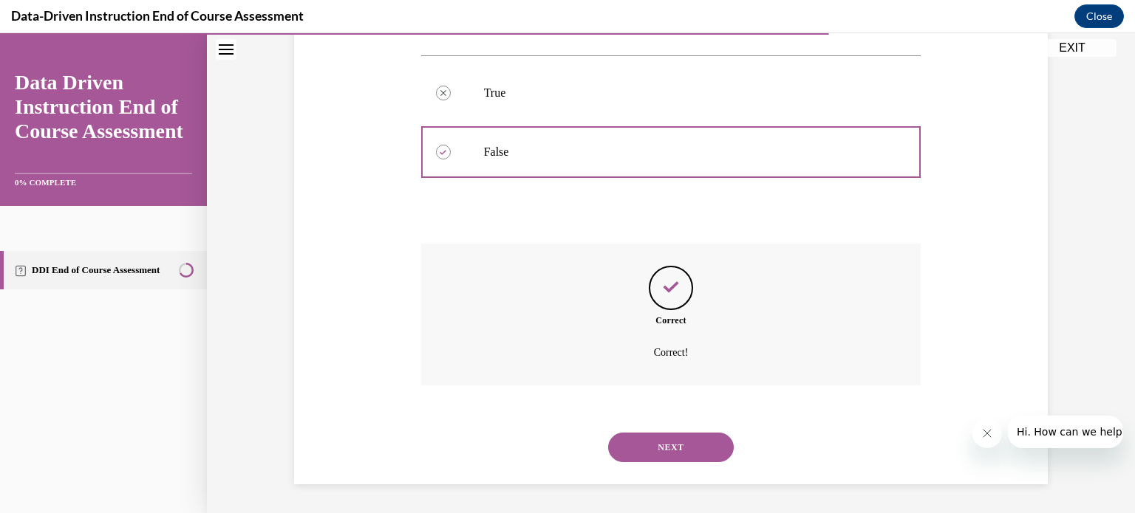
click at [665, 451] on button "NEXT" at bounding box center [671, 448] width 126 height 30
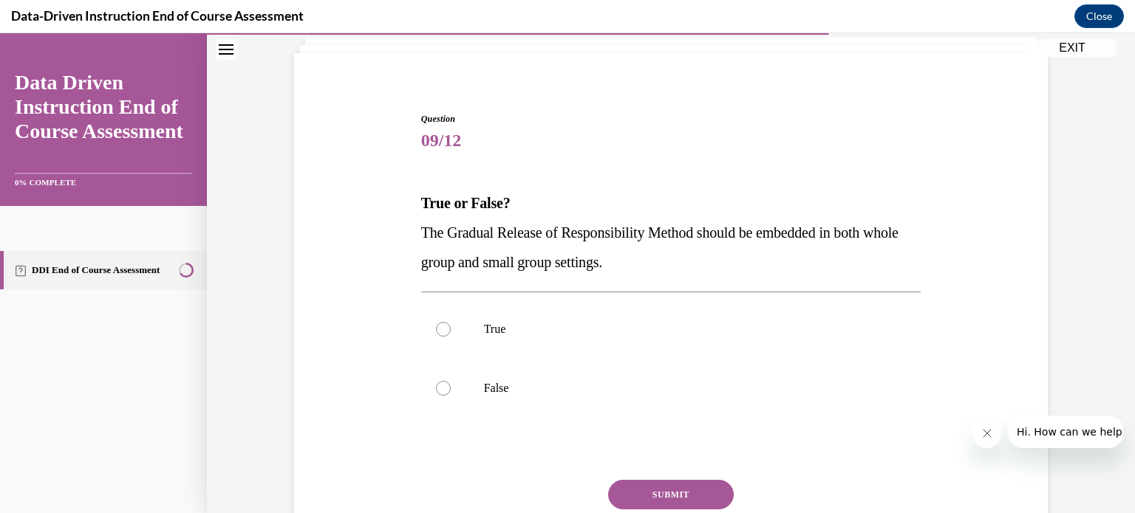
scroll to position [92, 0]
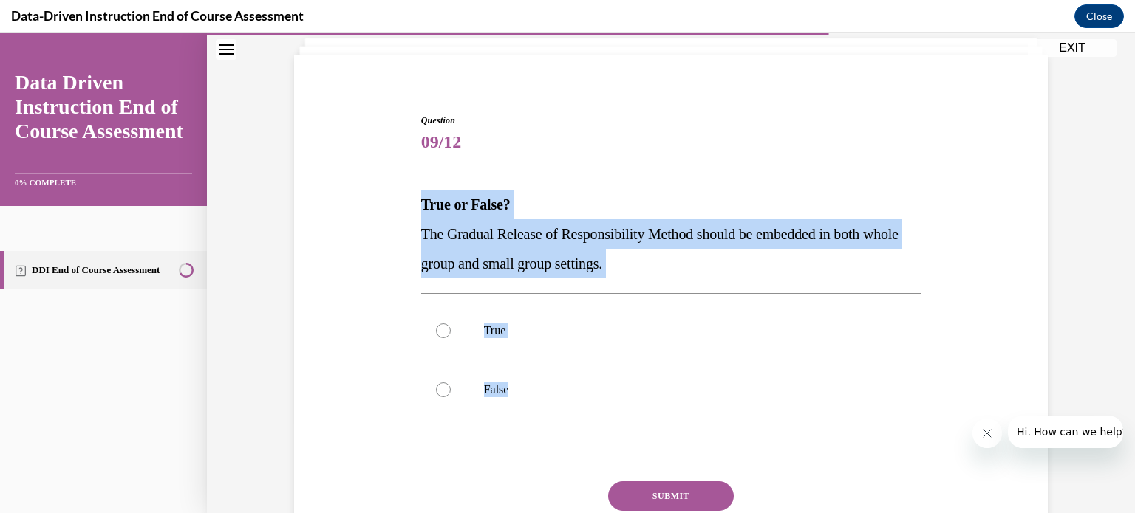
drag, startPoint x: 392, startPoint y: 192, endPoint x: 603, endPoint y: 391, distance: 290.1
click at [603, 391] on div "Question 09/12 True or False? The Gradual Release of Responsibility Method shou…" at bounding box center [670, 335] width 761 height 533
copy div "True or False? The Gradual Release of Responsibility Method should be embedded …"
click at [406, 324] on div "Question 09/12 True or False? The Gradual Release of Responsibility Method shou…" at bounding box center [670, 335] width 761 height 533
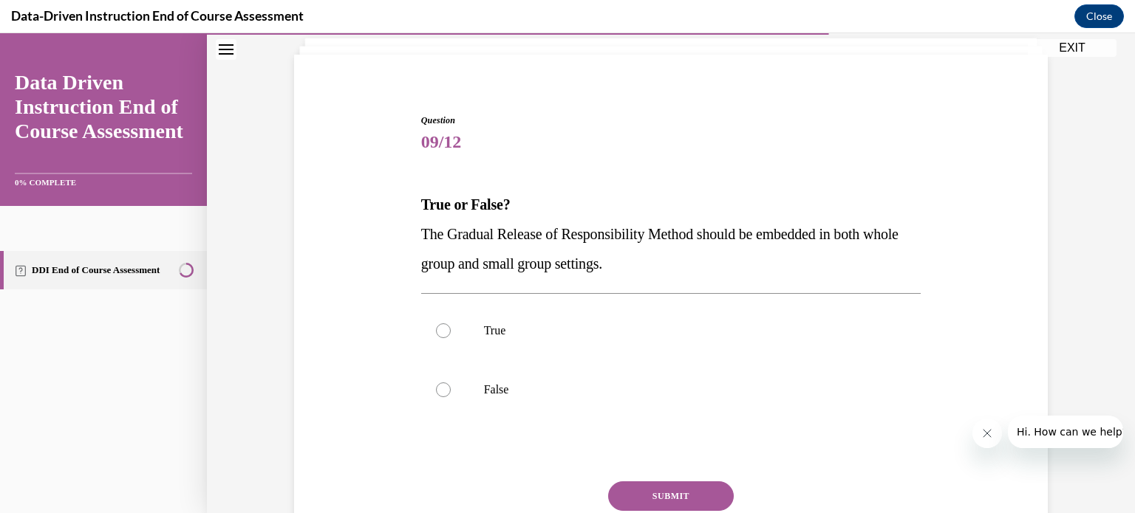
click at [436, 334] on div at bounding box center [443, 331] width 15 height 15
click at [436, 334] on input "True" at bounding box center [443, 331] width 15 height 15
radio input "true"
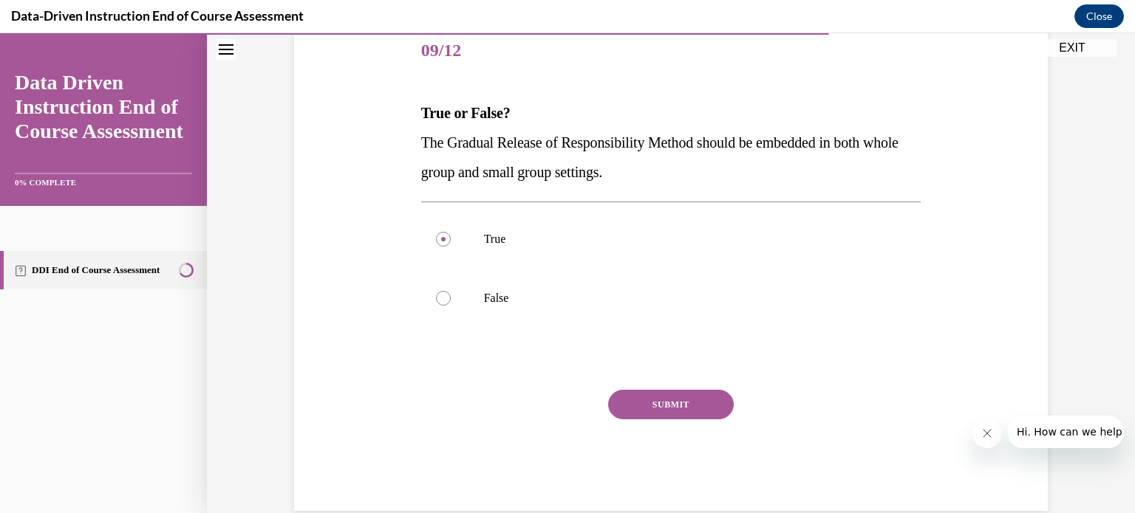
click at [614, 401] on button "SUBMIT" at bounding box center [671, 405] width 126 height 30
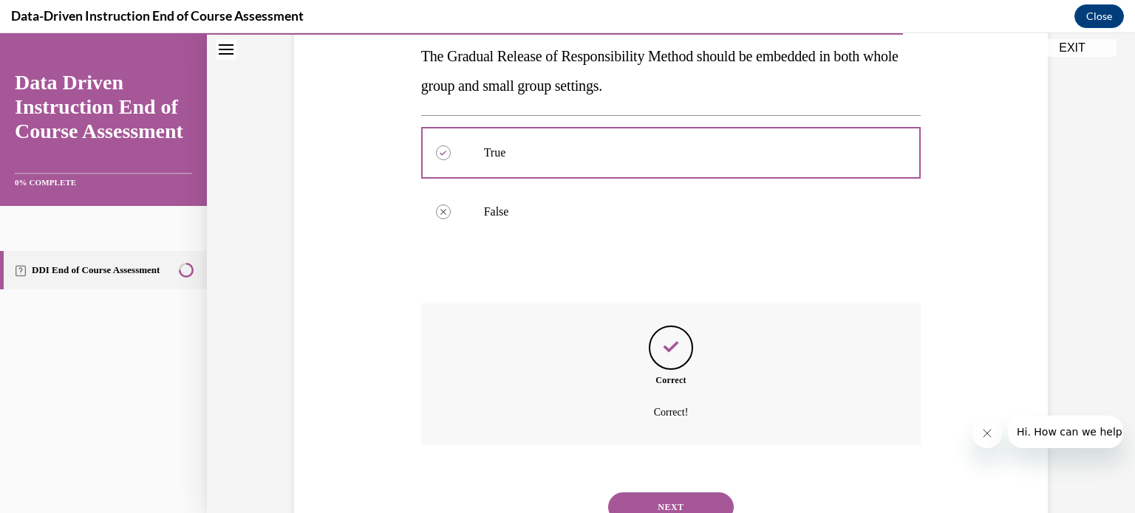
scroll to position [330, 0]
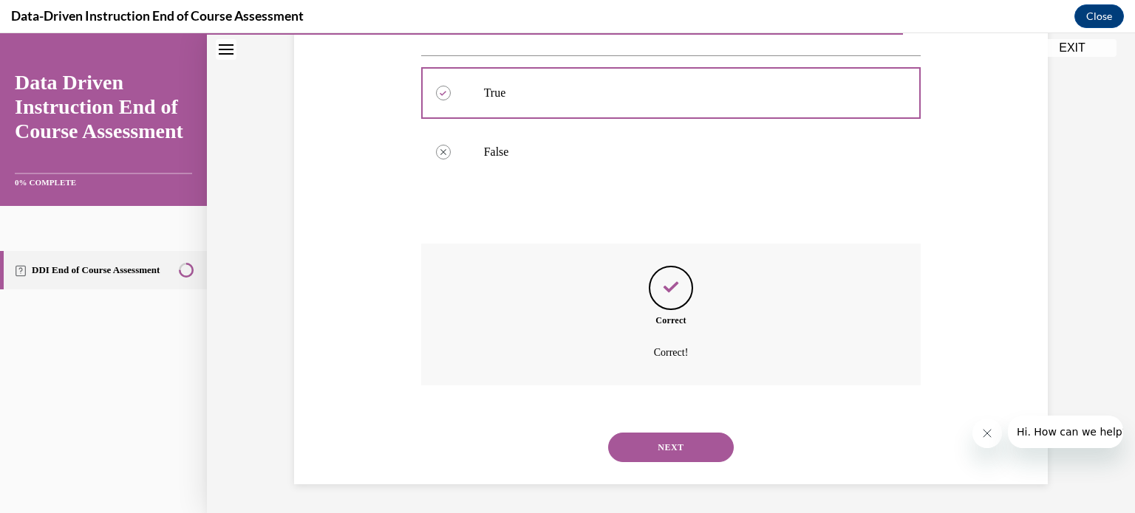
click at [661, 448] on button "NEXT" at bounding box center [671, 448] width 126 height 30
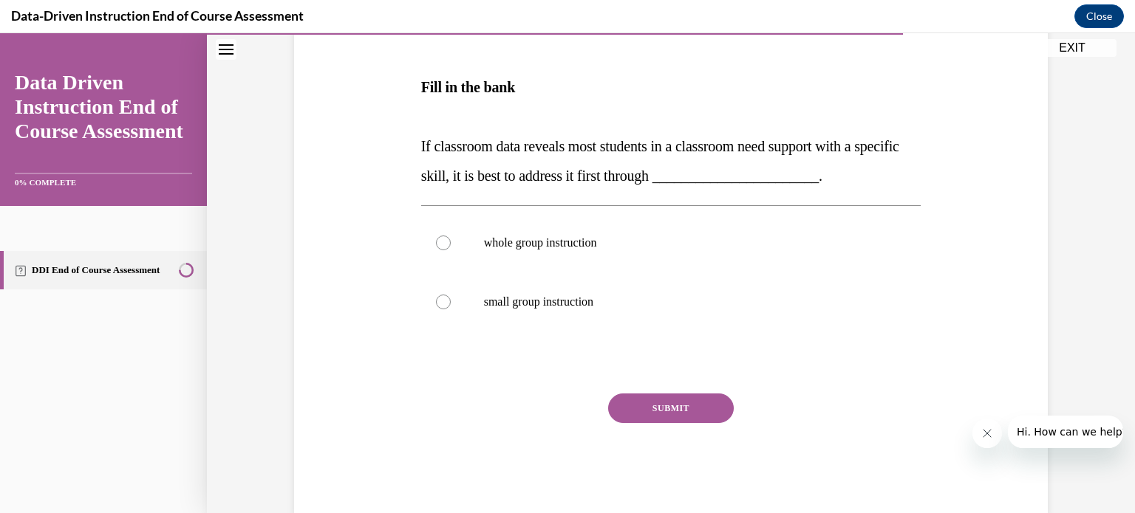
scroll to position [264, 0]
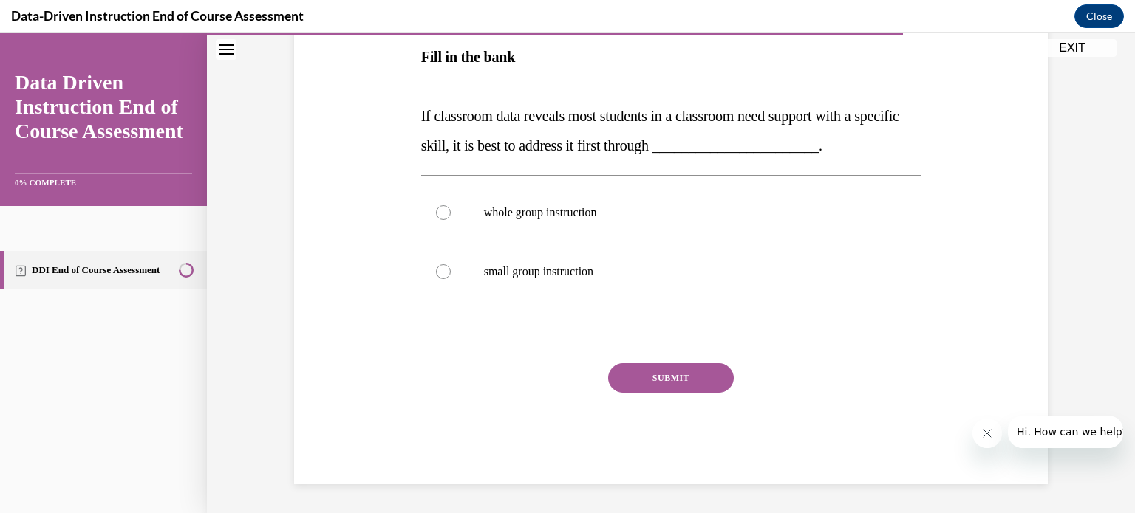
click at [564, 210] on p "whole group instruction" at bounding box center [684, 212] width 400 height 15
click at [451, 210] on input "whole group instruction" at bounding box center [443, 212] width 15 height 15
radio input "true"
click at [640, 372] on button "SUBMIT" at bounding box center [671, 378] width 126 height 30
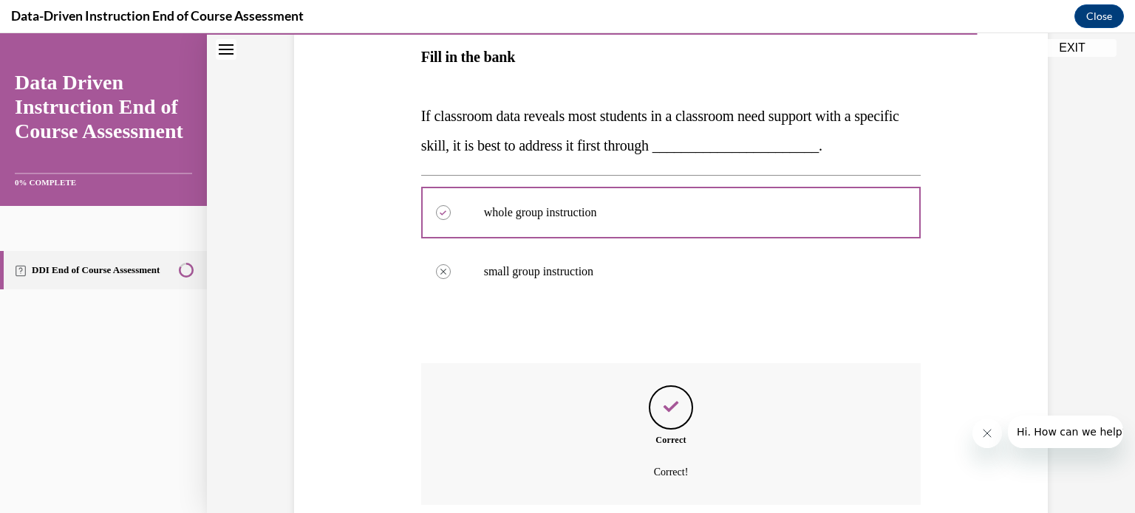
scroll to position [384, 0]
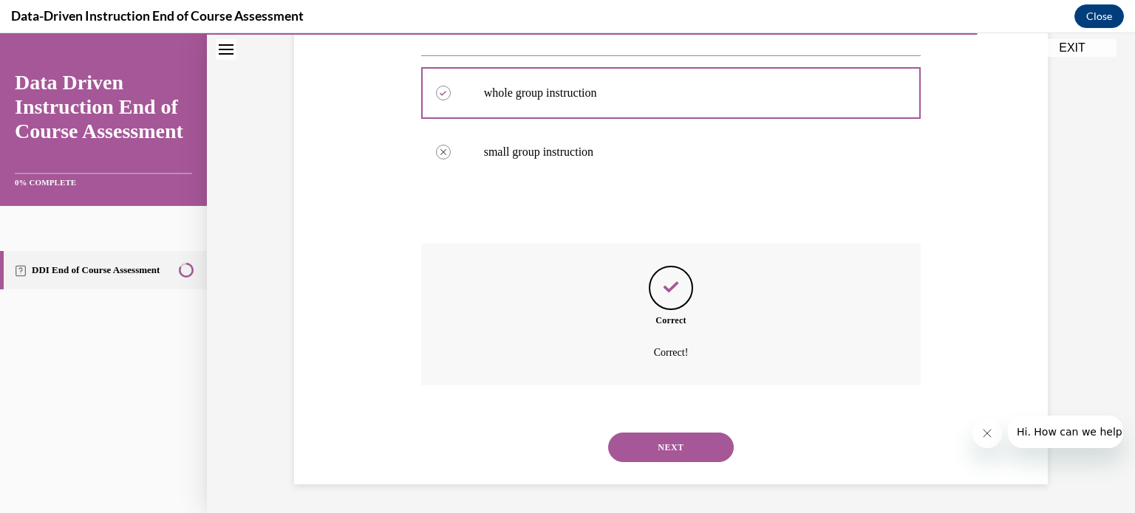
click at [673, 447] on button "NEXT" at bounding box center [671, 448] width 126 height 30
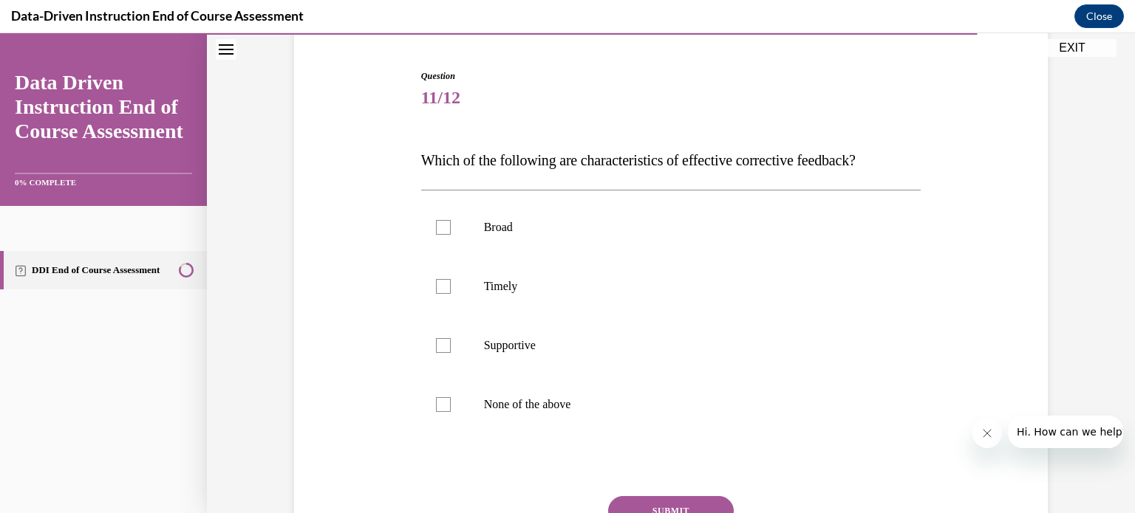
scroll to position [136, 0]
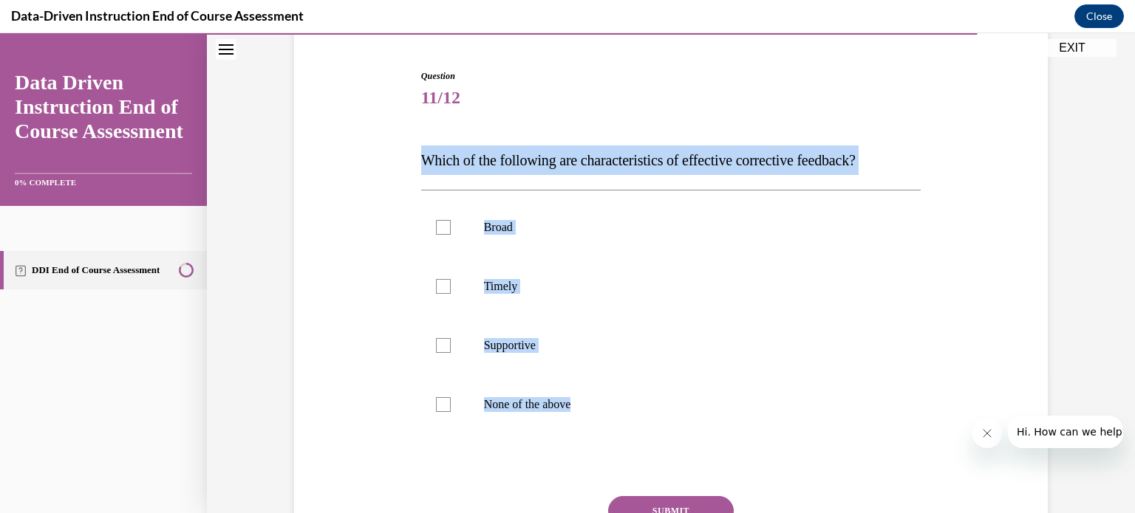
drag, startPoint x: 414, startPoint y: 164, endPoint x: 700, endPoint y: 440, distance: 397.6
click at [700, 440] on div "Question 11/12 Which of the following are characteristics of effective correcti…" at bounding box center [671, 332] width 508 height 570
copy div "Which of the following are characteristics of effective corrective feedback? Br…"
click at [539, 295] on label "Timely" at bounding box center [671, 286] width 500 height 59
click at [451, 294] on input "Timely" at bounding box center [443, 286] width 15 height 15
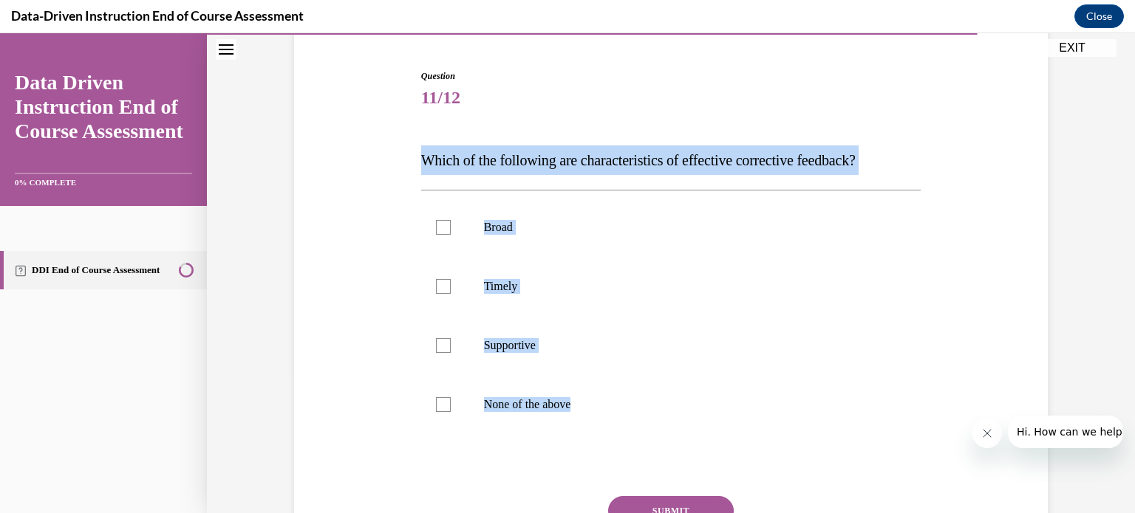
checkbox input "true"
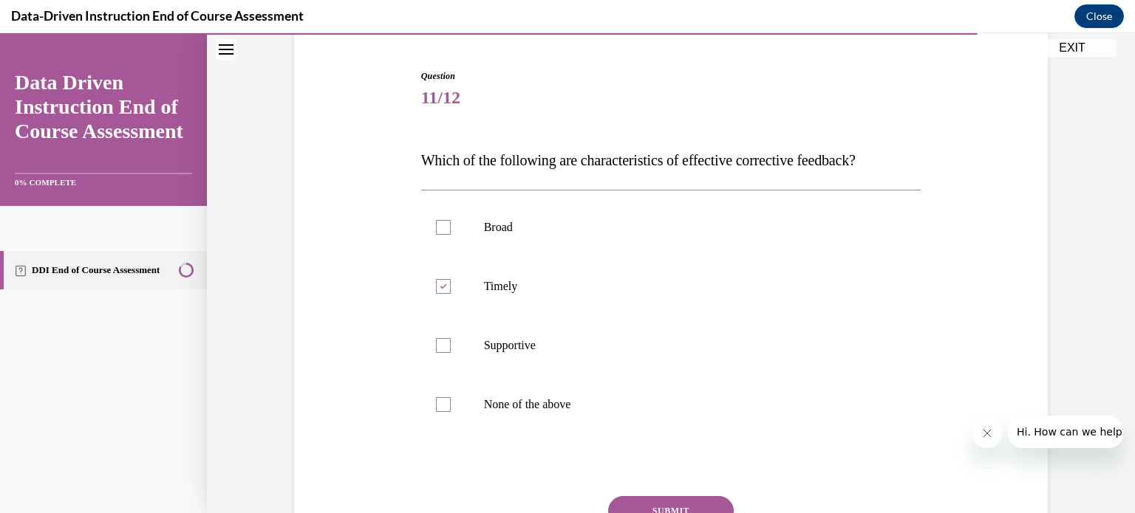
click at [548, 355] on label "Supportive" at bounding box center [671, 345] width 500 height 59
click at [451, 353] on input "Supportive" at bounding box center [443, 345] width 15 height 15
checkbox input "true"
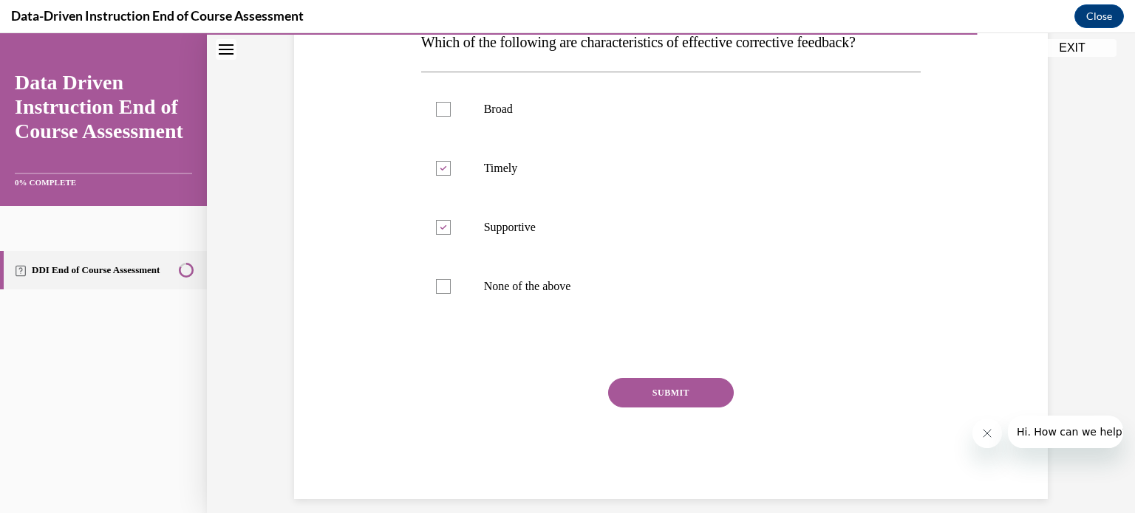
click at [635, 392] on button "SUBMIT" at bounding box center [671, 393] width 126 height 30
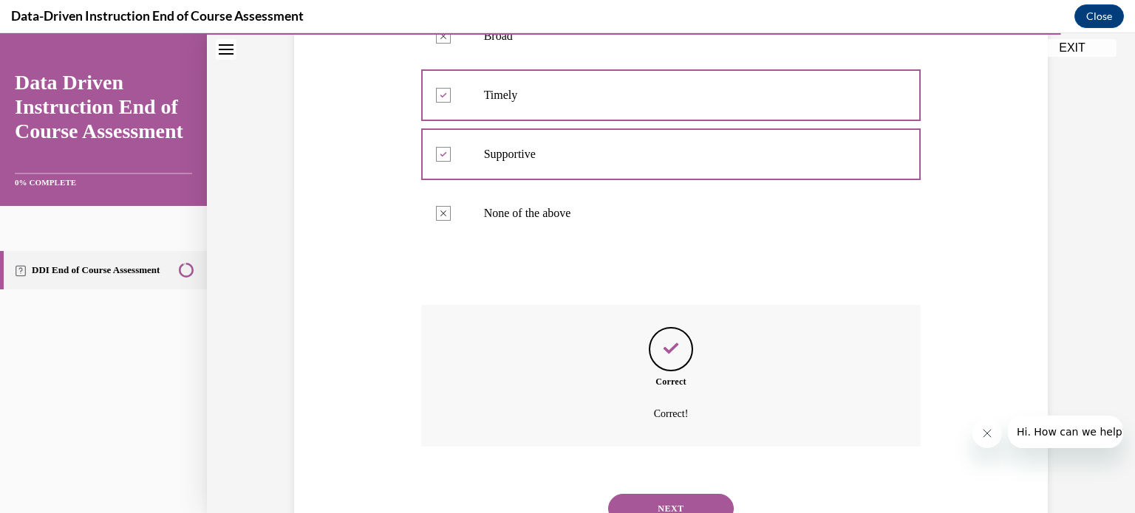
scroll to position [389, 0]
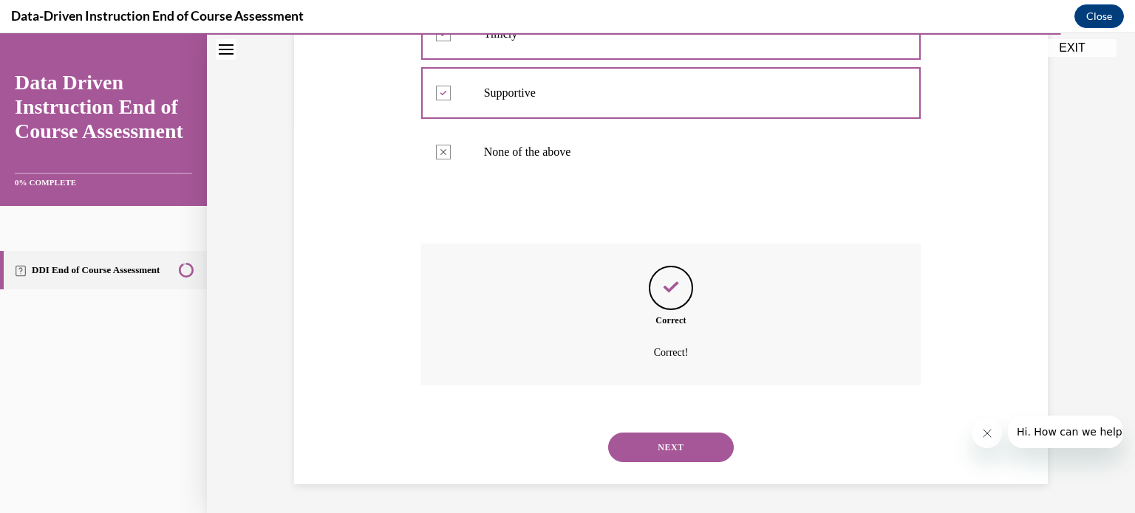
click at [659, 446] on button "NEXT" at bounding box center [671, 448] width 126 height 30
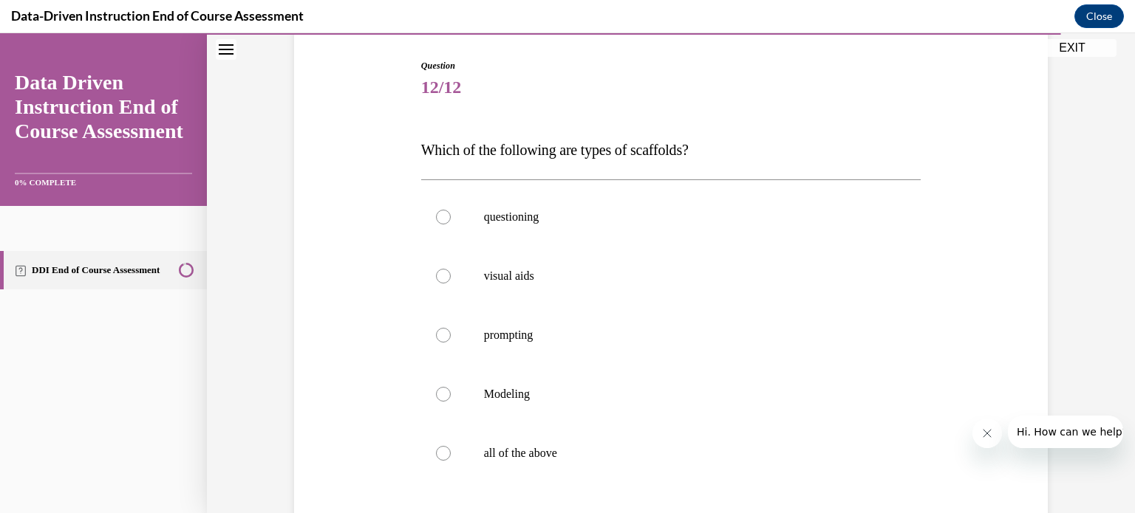
scroll to position [147, 0]
click at [593, 462] on label "all of the above" at bounding box center [671, 452] width 500 height 59
click at [451, 460] on input "all of the above" at bounding box center [443, 453] width 15 height 15
radio input "true"
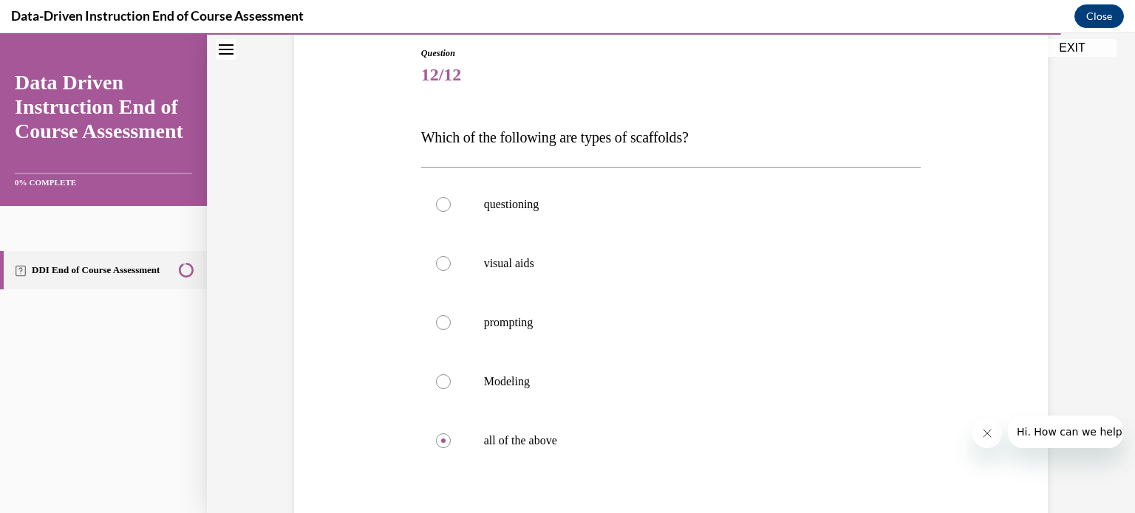
scroll to position [158, 0]
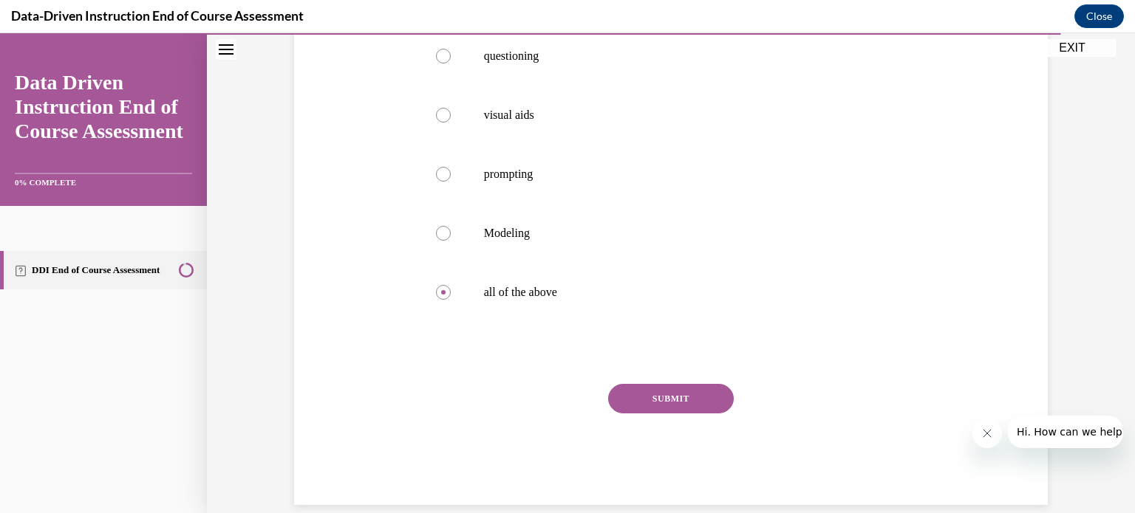
click at [663, 413] on button "SUBMIT" at bounding box center [671, 399] width 126 height 30
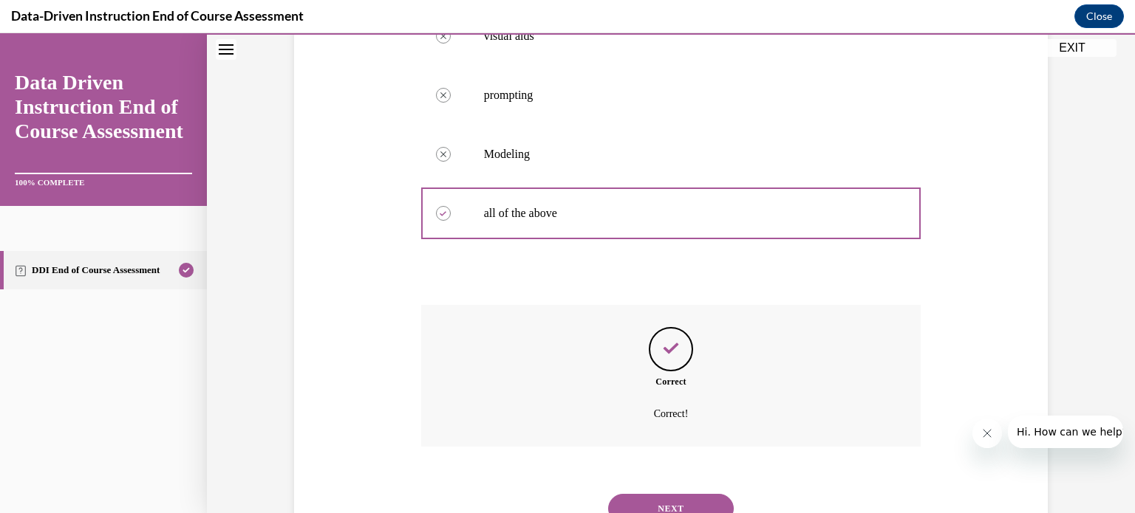
scroll to position [448, 0]
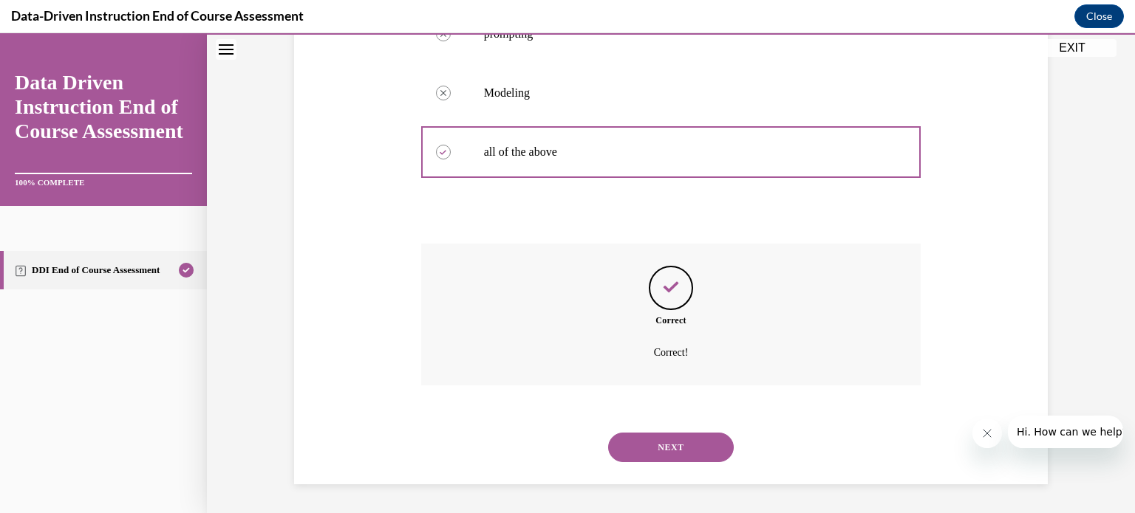
click at [668, 457] on button "NEXT" at bounding box center [671, 448] width 126 height 30
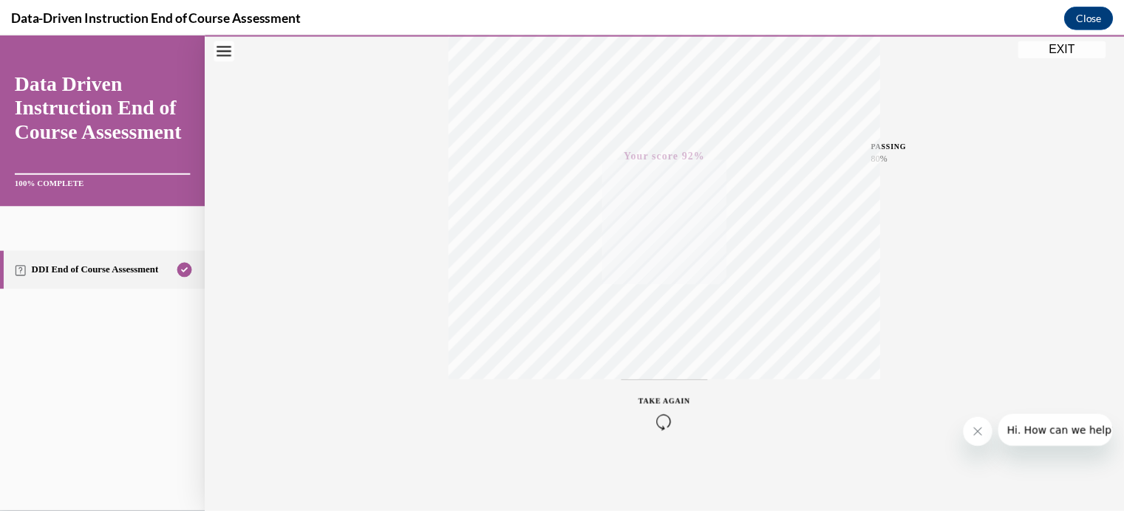
scroll to position [0, 0]
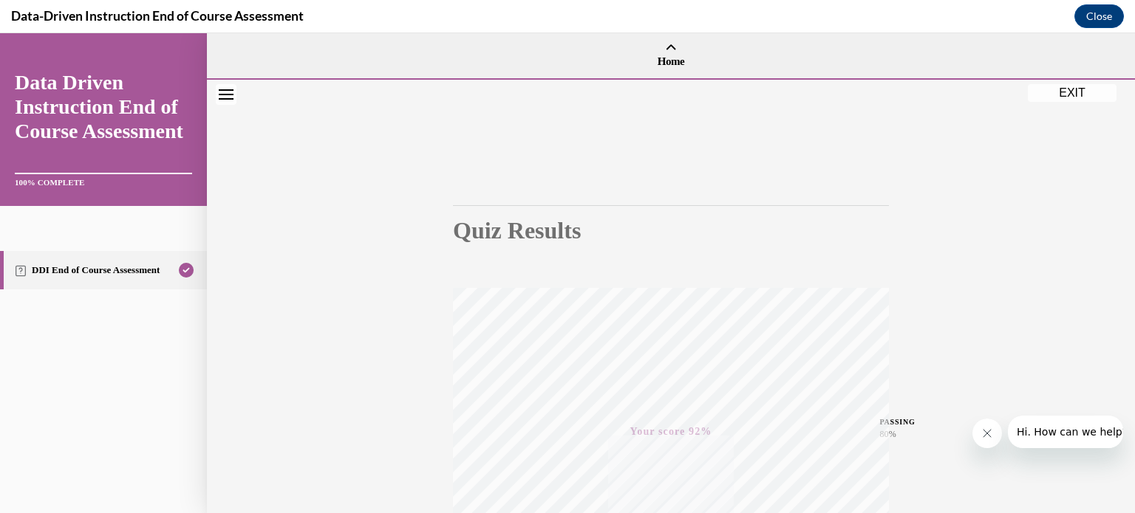
click at [223, 98] on icon "Close navigation menu" at bounding box center [226, 94] width 15 height 10
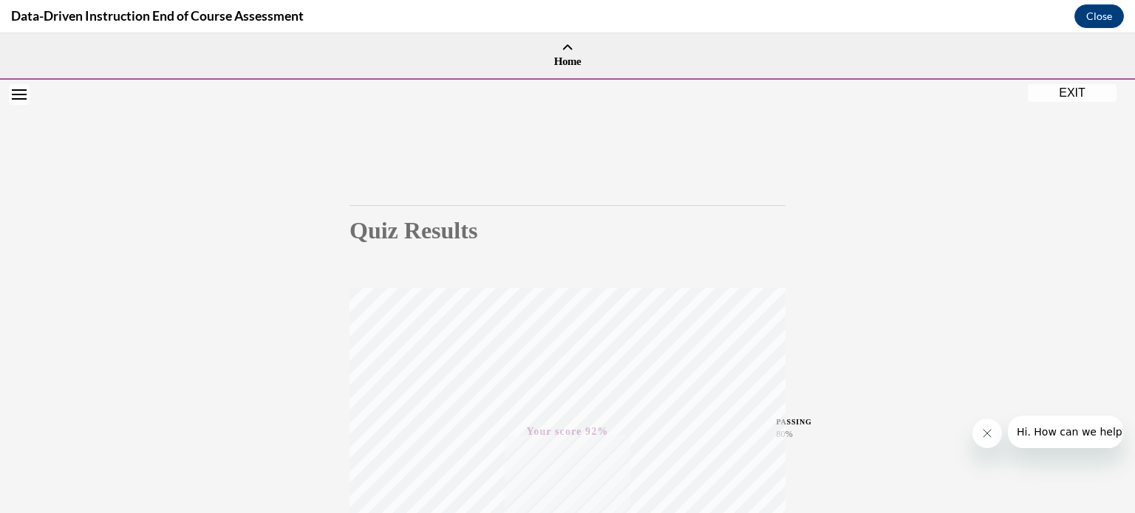
click at [1028, 86] on button "EXIT" at bounding box center [1072, 93] width 89 height 18
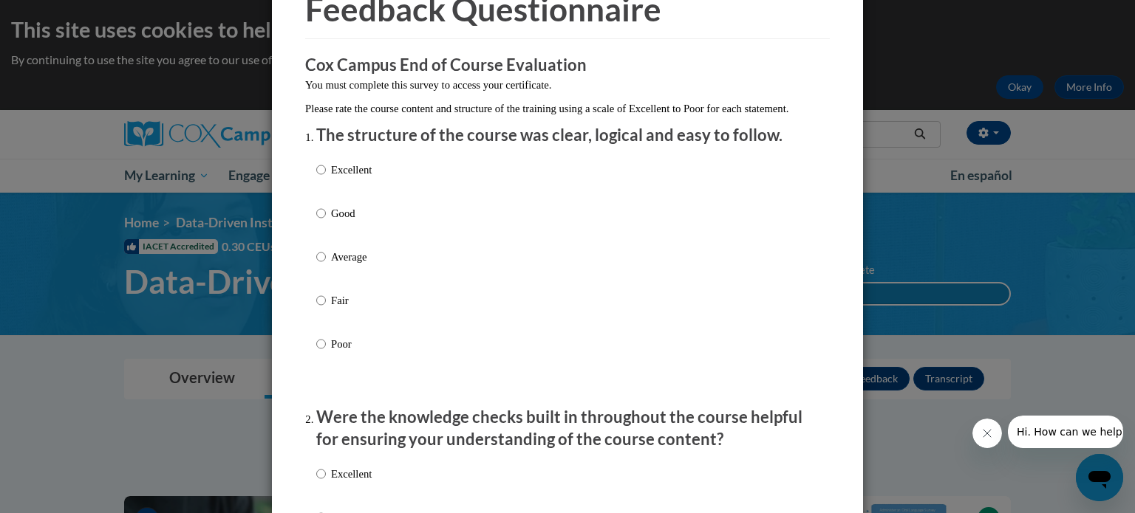
scroll to position [81, 0]
click at [332, 222] on p "Good" at bounding box center [351, 214] width 41 height 16
click at [326, 222] on input "Good" at bounding box center [321, 214] width 10 height 16
radio input "true"
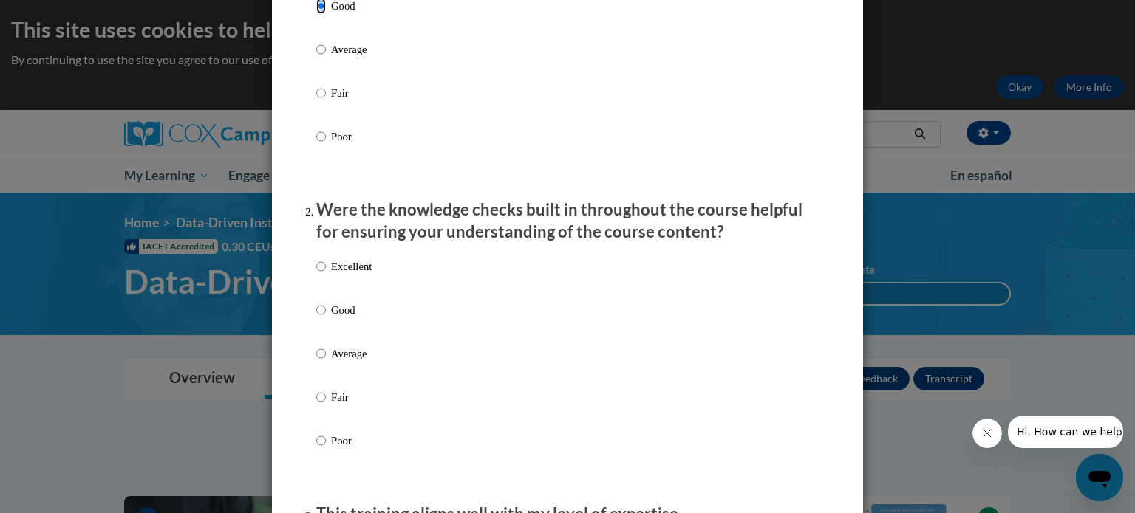
scroll to position [316, 0]
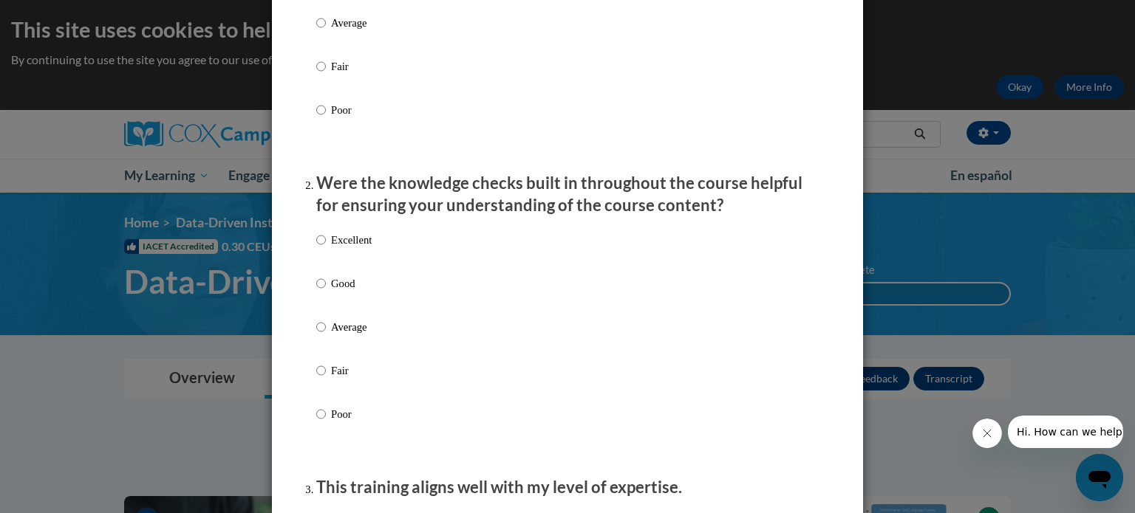
click at [332, 287] on div "Excellent Good Average Fair Poor" at bounding box center [343, 339] width 55 height 229
click at [337, 292] on p "Good" at bounding box center [351, 284] width 41 height 16
click at [326, 292] on input "Good" at bounding box center [321, 284] width 10 height 16
radio input "true"
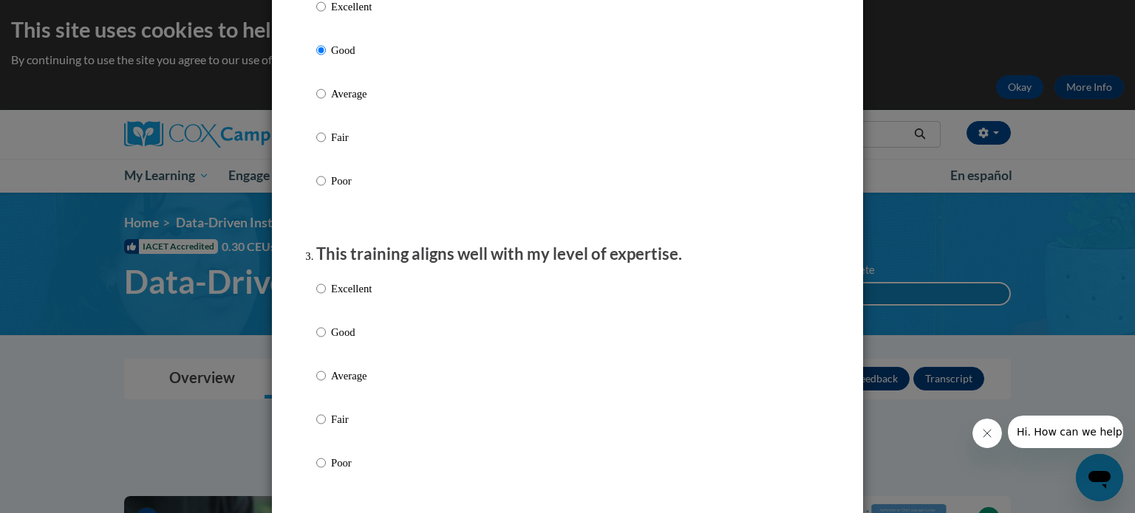
click at [331, 341] on p "Good" at bounding box center [351, 332] width 41 height 16
click at [326, 341] on input "Good" at bounding box center [321, 332] width 10 height 16
radio input "true"
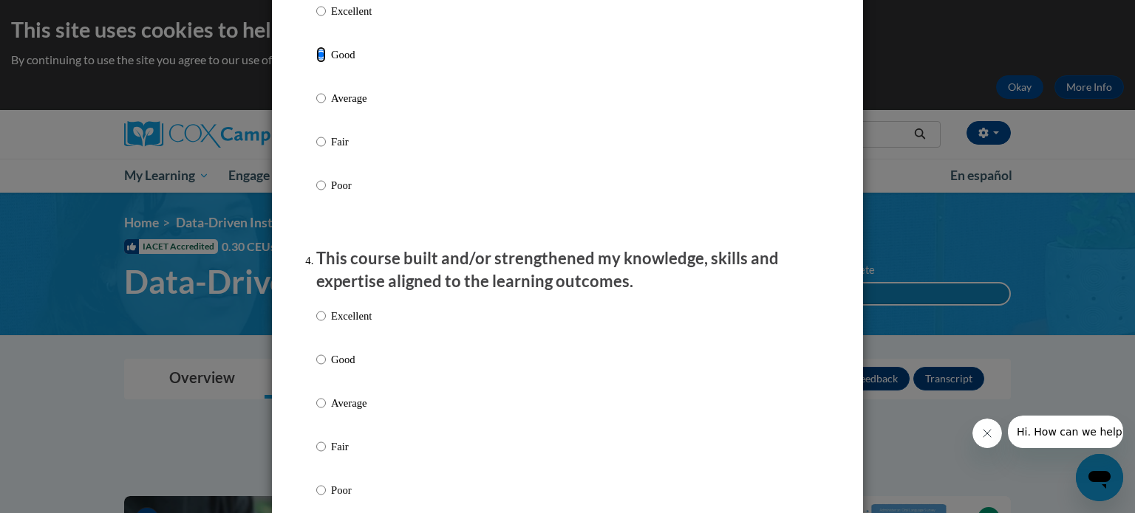
scroll to position [830, 0]
click at [338, 365] on p "Good" at bounding box center [351, 357] width 41 height 16
click at [326, 365] on input "Good" at bounding box center [321, 357] width 10 height 16
radio input "true"
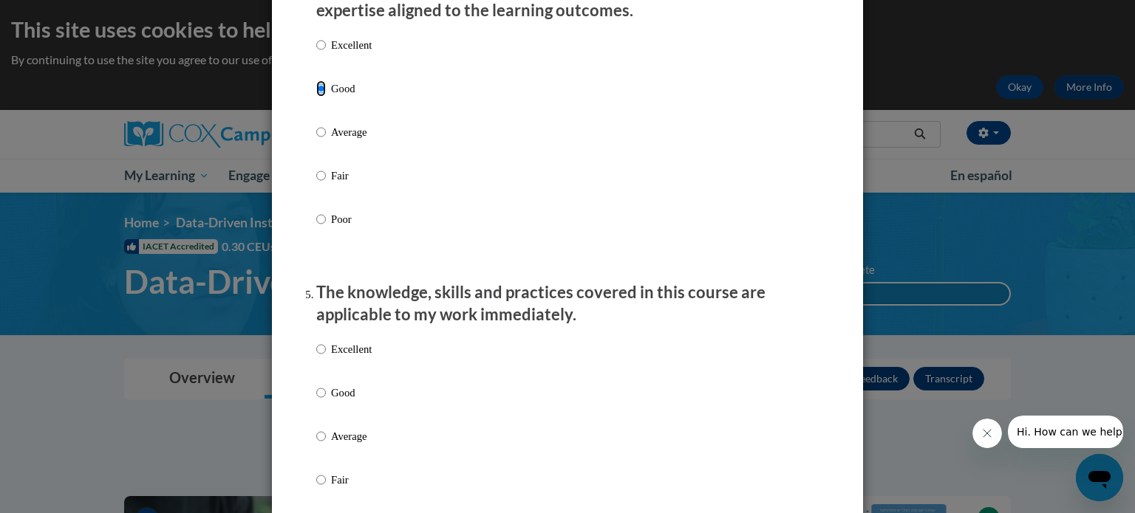
scroll to position [1125, 0]
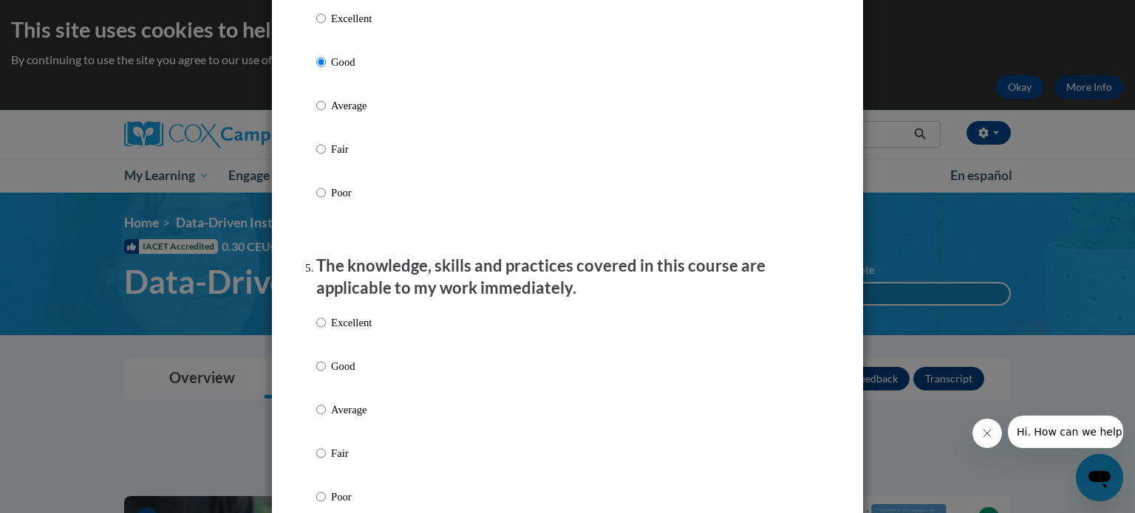
click at [339, 375] on p "Good" at bounding box center [351, 366] width 41 height 16
click at [326, 375] on input "Good" at bounding box center [321, 366] width 10 height 16
radio input "true"
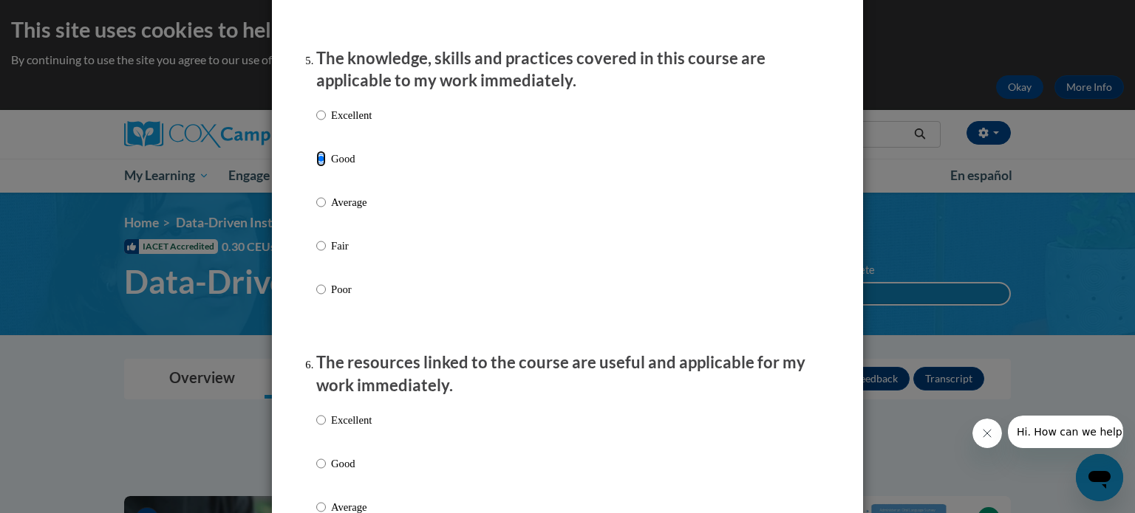
scroll to position [1404, 0]
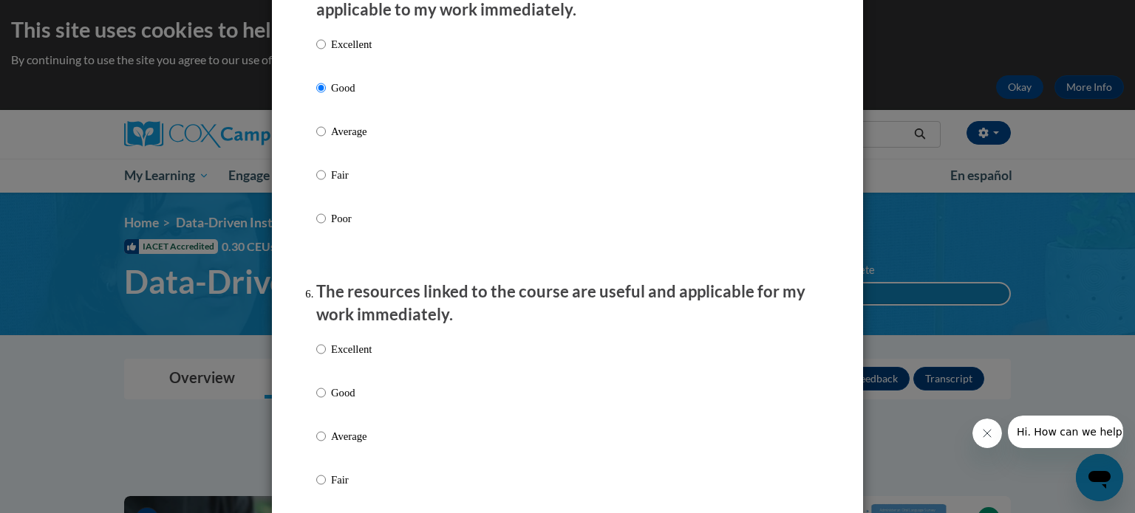
click at [334, 401] on p "Good" at bounding box center [351, 393] width 41 height 16
click at [326, 401] on input "Good" at bounding box center [321, 393] width 10 height 16
radio input "true"
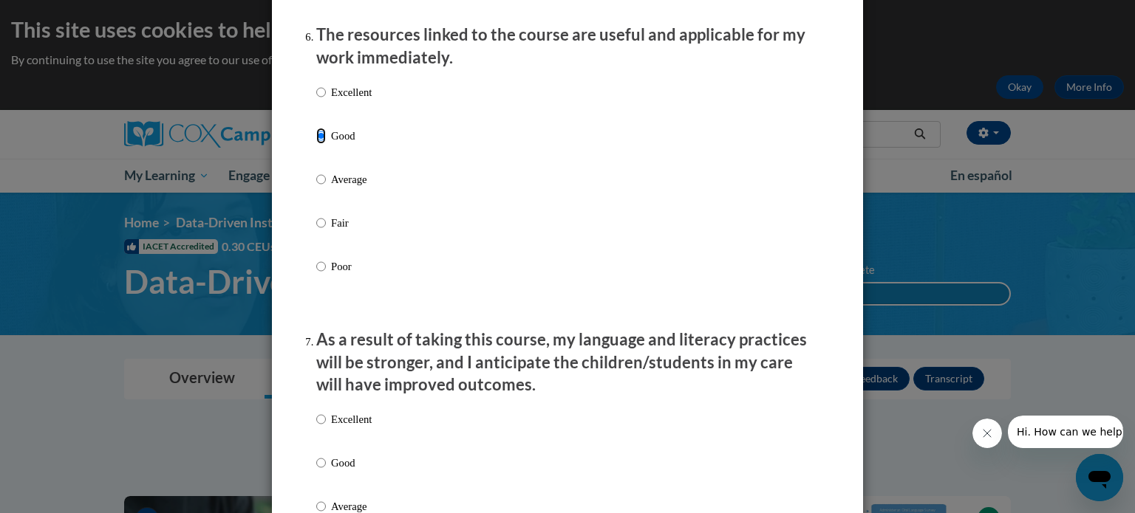
scroll to position [1668, 0]
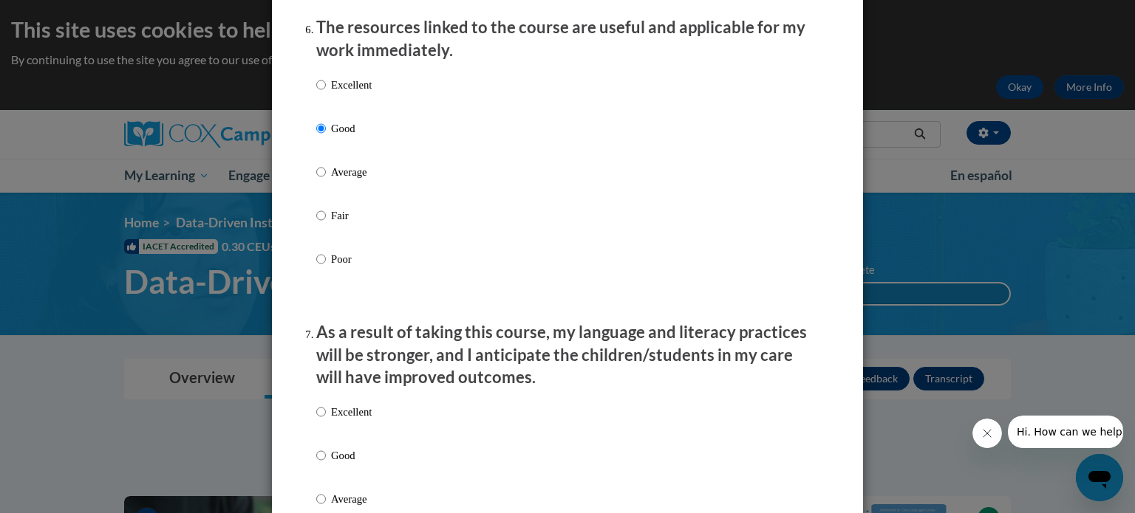
click at [344, 464] on p "Good" at bounding box center [351, 456] width 41 height 16
click at [326, 464] on input "Good" at bounding box center [321, 456] width 10 height 16
radio input "true"
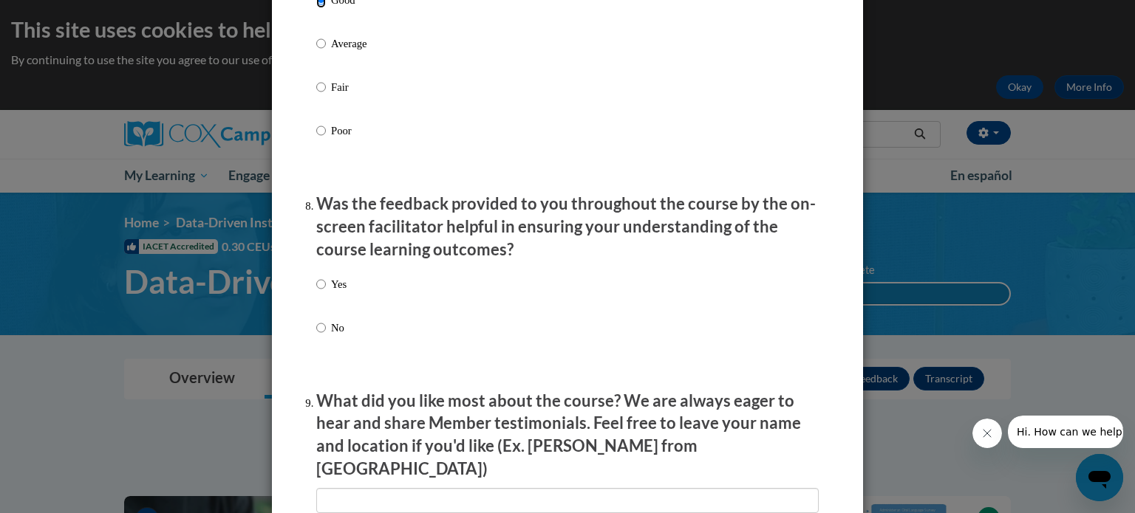
scroll to position [2125, 0]
click at [331, 292] on p "Yes" at bounding box center [339, 284] width 16 height 16
click at [326, 292] on input "Yes" at bounding box center [321, 284] width 10 height 16
radio input "true"
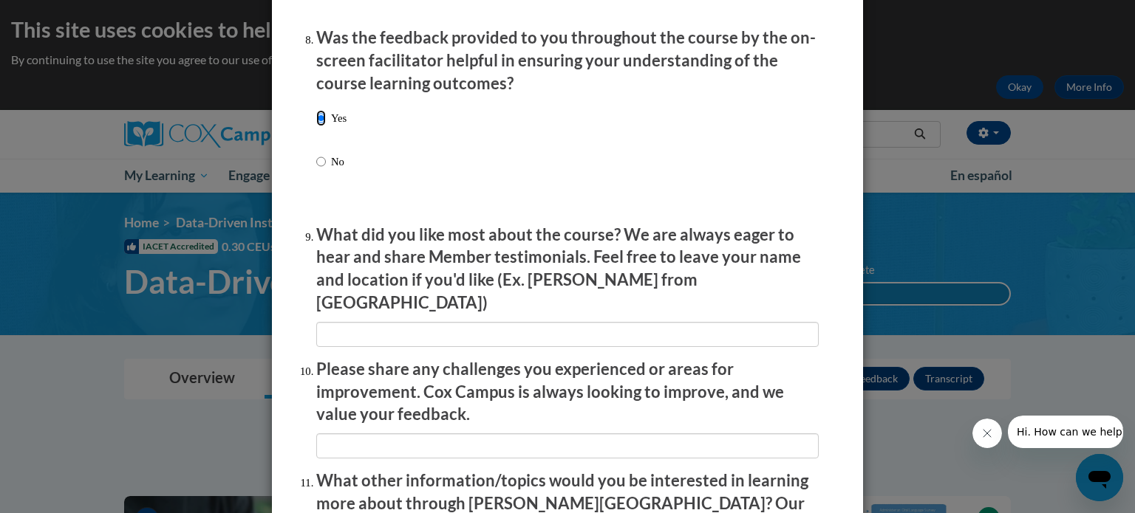
scroll to position [2351, 0]
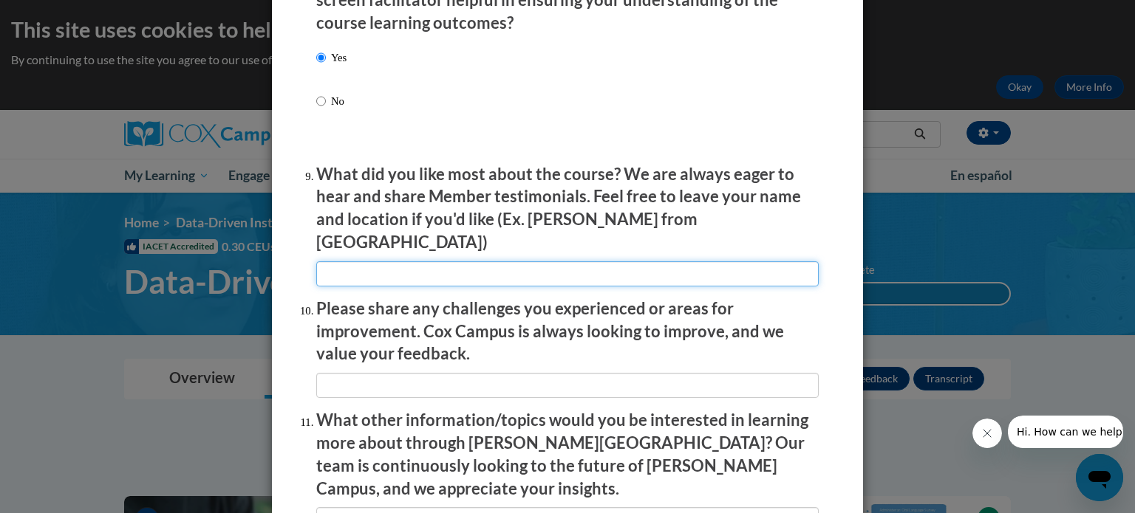
click at [375, 264] on input "textbox" at bounding box center [567, 274] width 502 height 25
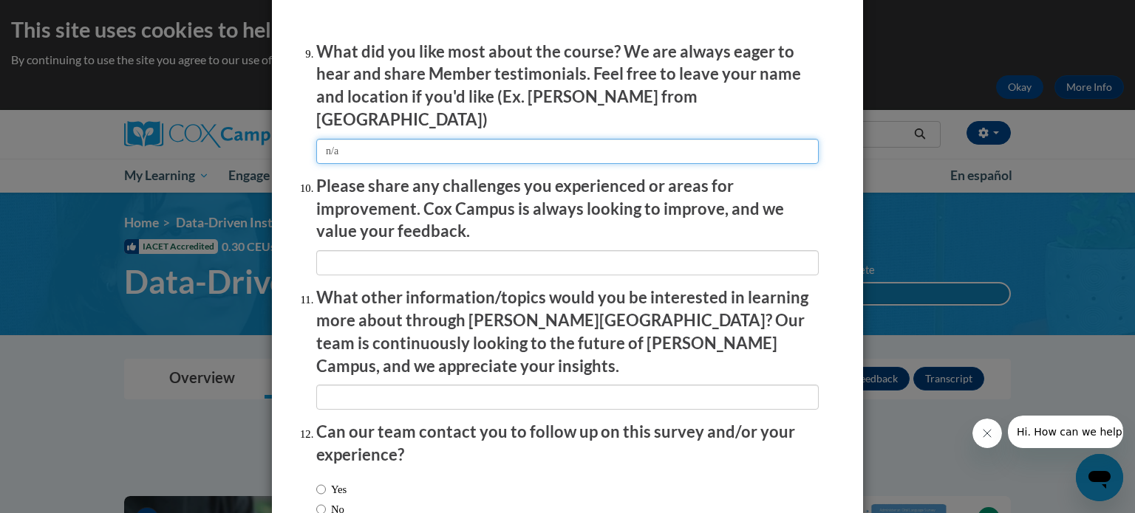
scroll to position [2474, 0]
type input "n/a"
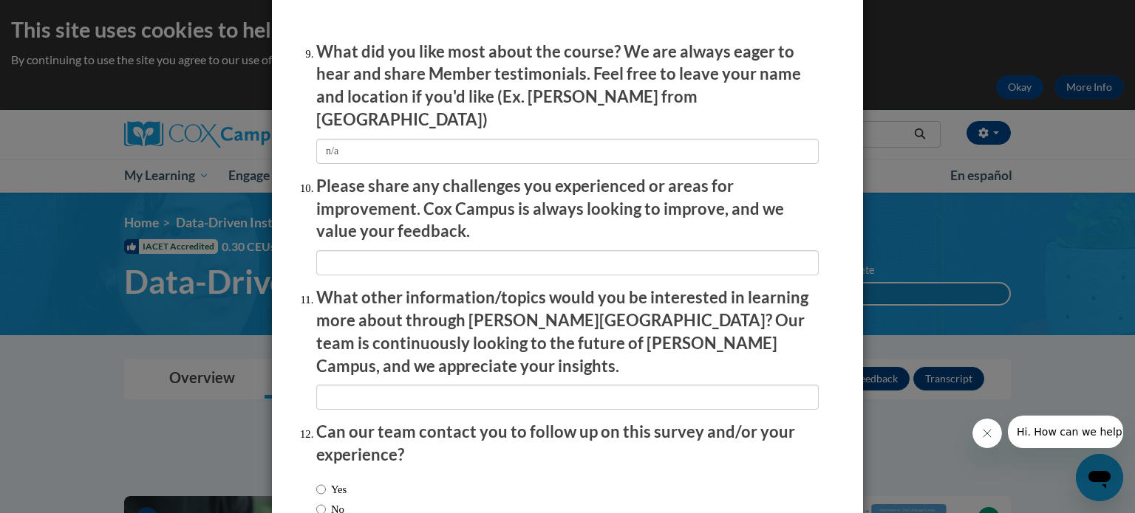
drag, startPoint x: 389, startPoint y: 279, endPoint x: 361, endPoint y: 246, distance: 43.0
click at [366, 253] on input "textbox" at bounding box center [567, 262] width 502 height 25
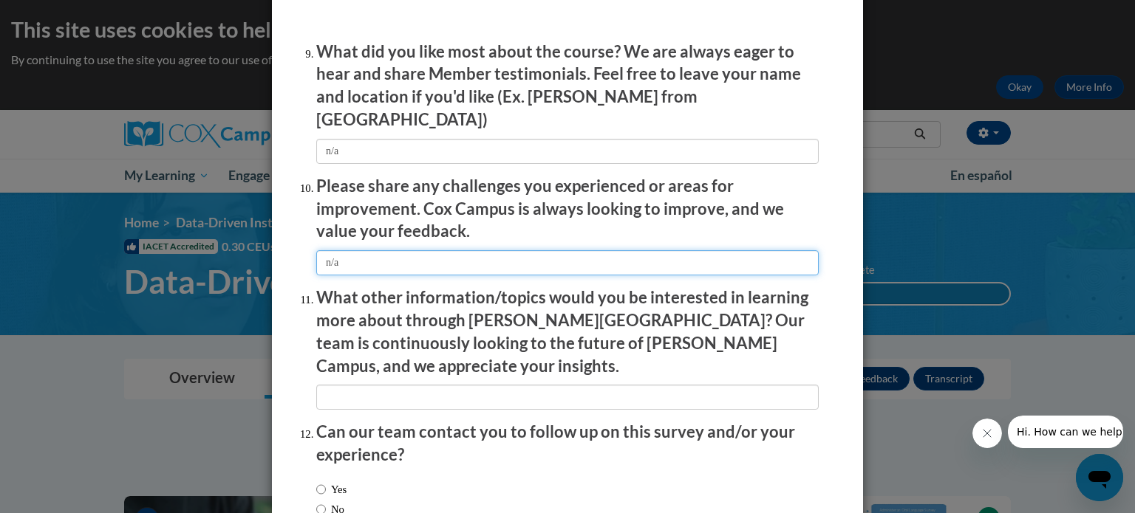
scroll to position [2563, 0]
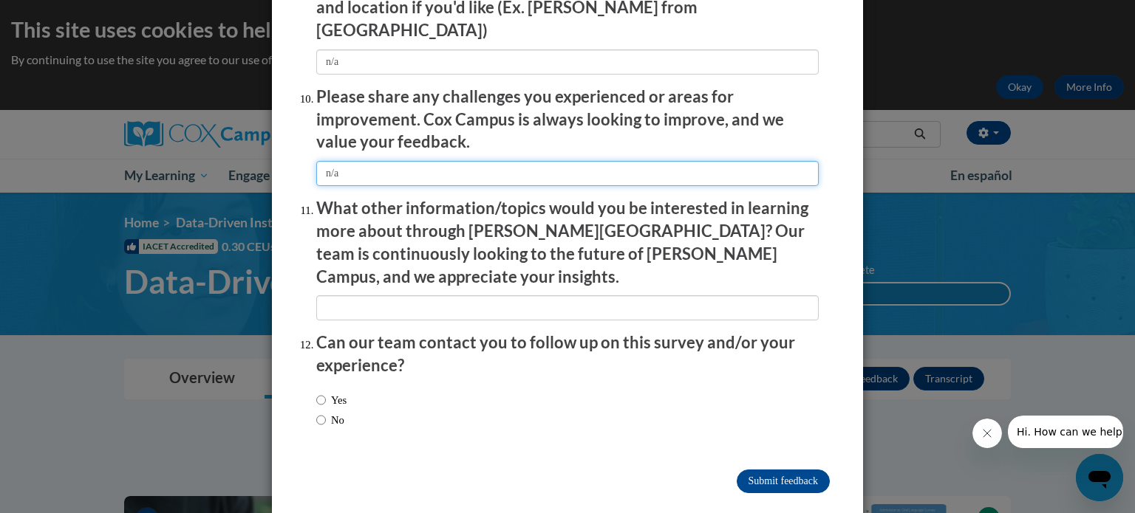
type input "n/a"
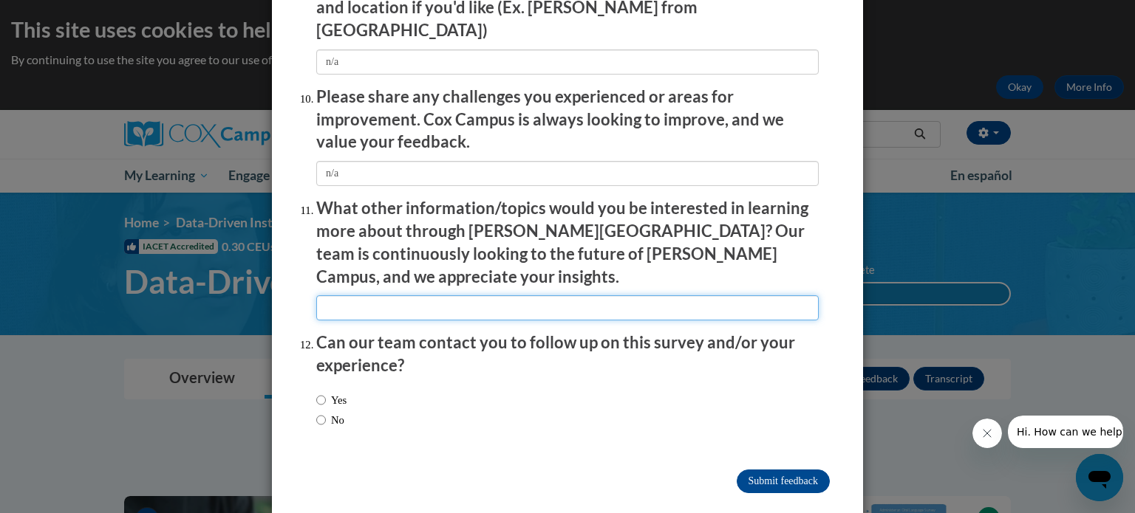
click at [437, 296] on input "textbox" at bounding box center [567, 308] width 502 height 25
type input "n.a"
click at [324, 412] on label "No" at bounding box center [330, 420] width 28 height 16
click at [324, 412] on input "No" at bounding box center [321, 420] width 10 height 16
radio input "true"
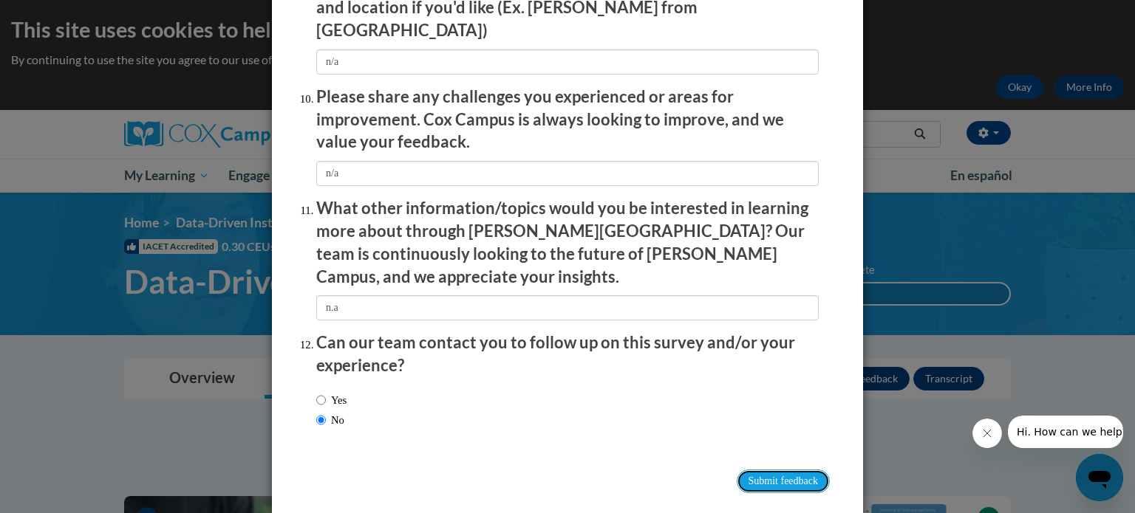
click at [770, 470] on input "Submit feedback" at bounding box center [783, 482] width 93 height 24
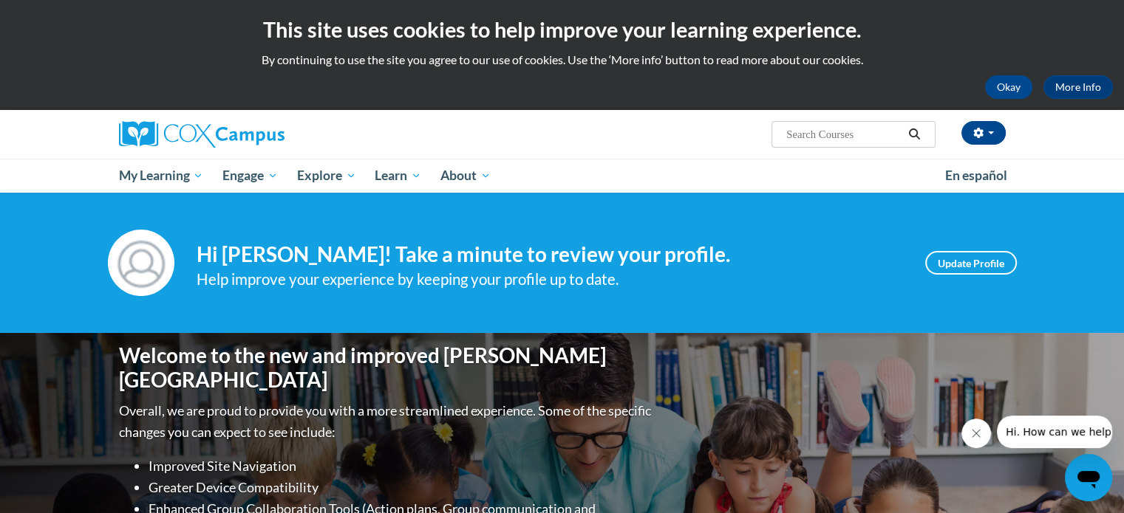
click at [808, 134] on input "Search..." at bounding box center [844, 135] width 118 height 18
type input "intervention"
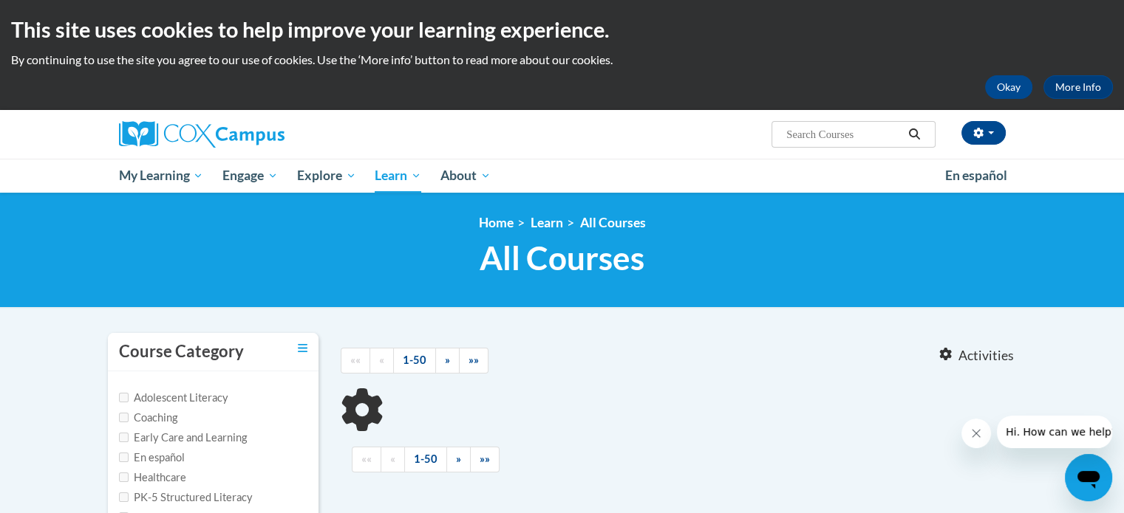
type input "intervention"
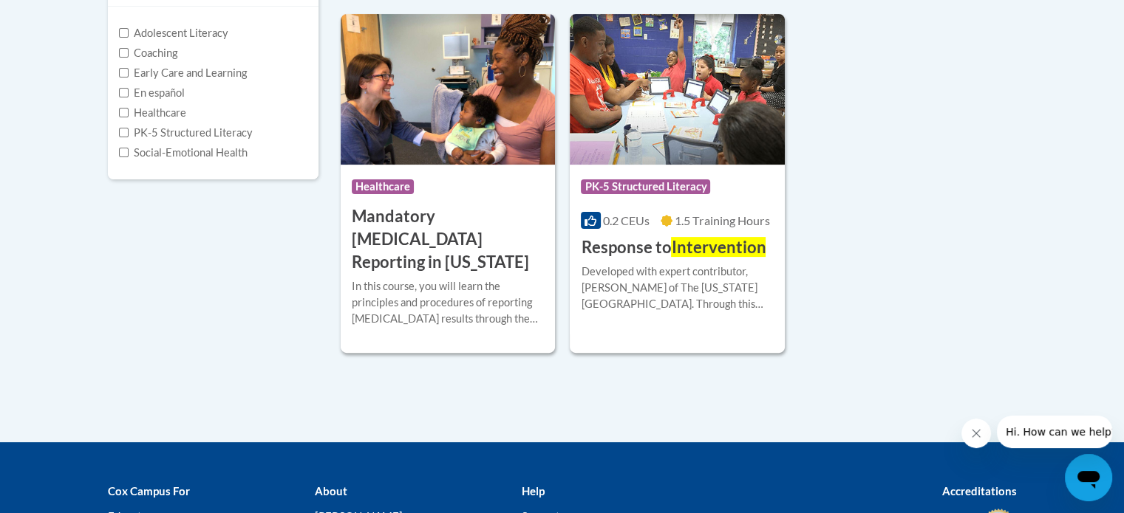
scroll to position [363, 0]
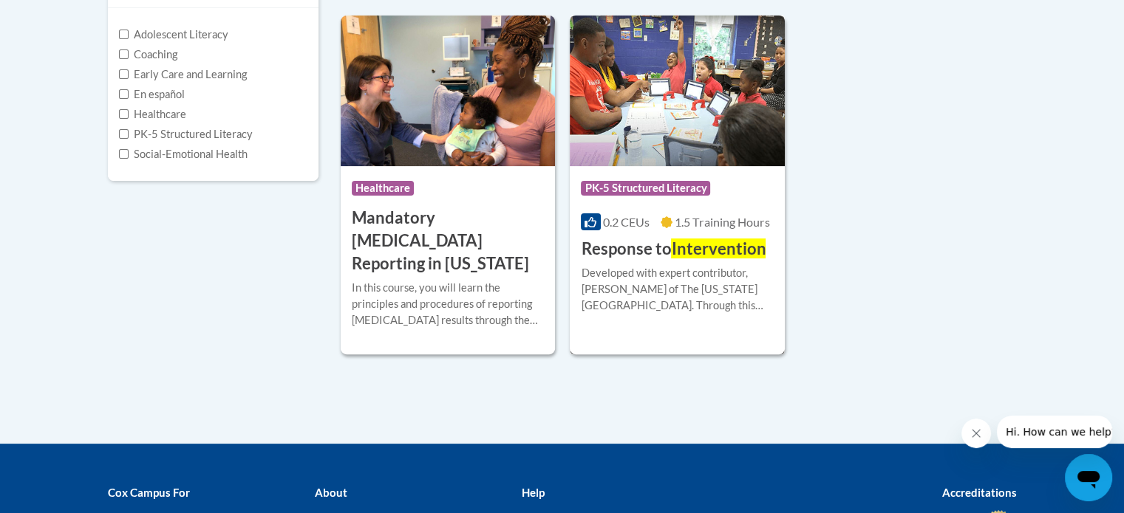
click at [612, 250] on h3 "Response to Intervention" at bounding box center [673, 249] width 185 height 23
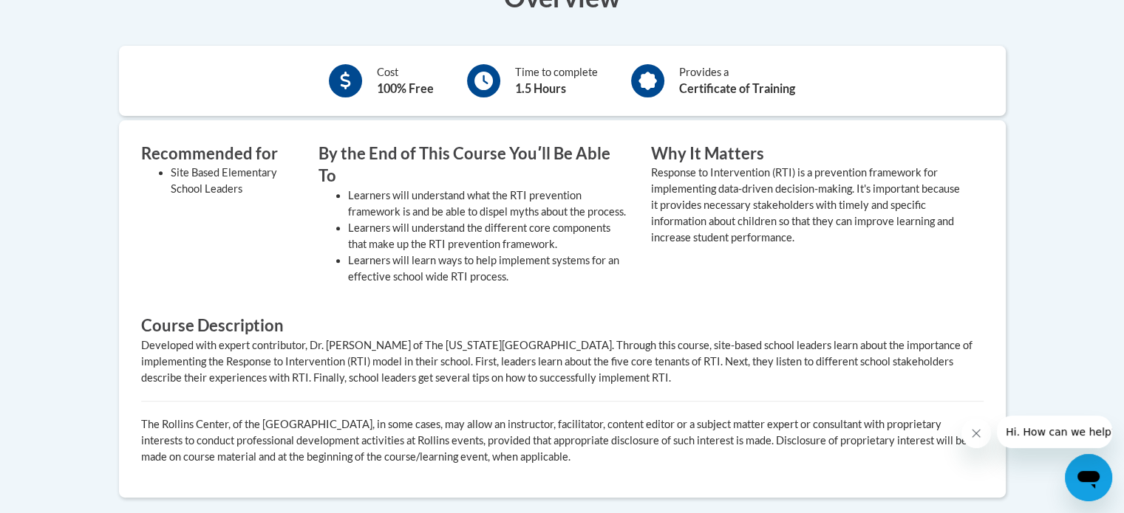
scroll to position [536, 0]
